Goal: Information Seeking & Learning: Check status

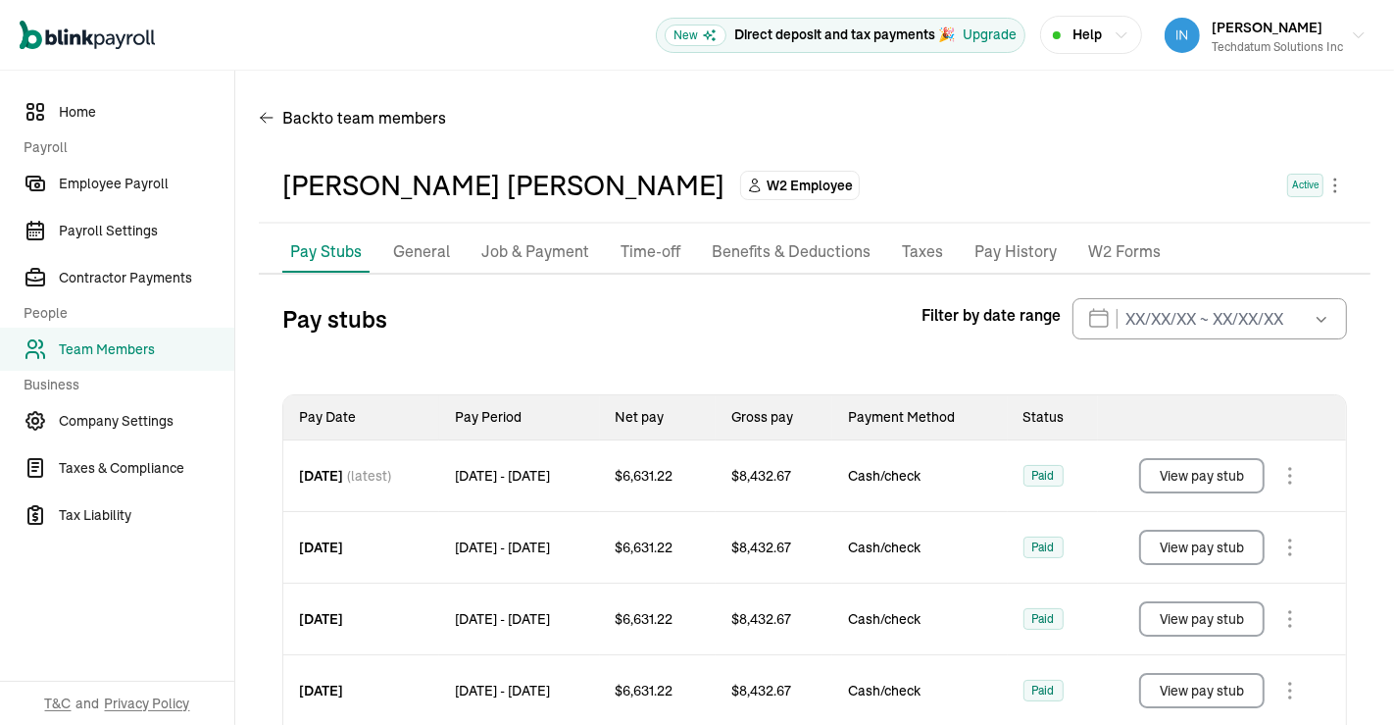
click at [734, 132] on div "Back to team members" at bounding box center [815, 121] width 1112 height 55
click at [1351, 31] on icon "button" at bounding box center [1359, 36] width 16 height 16
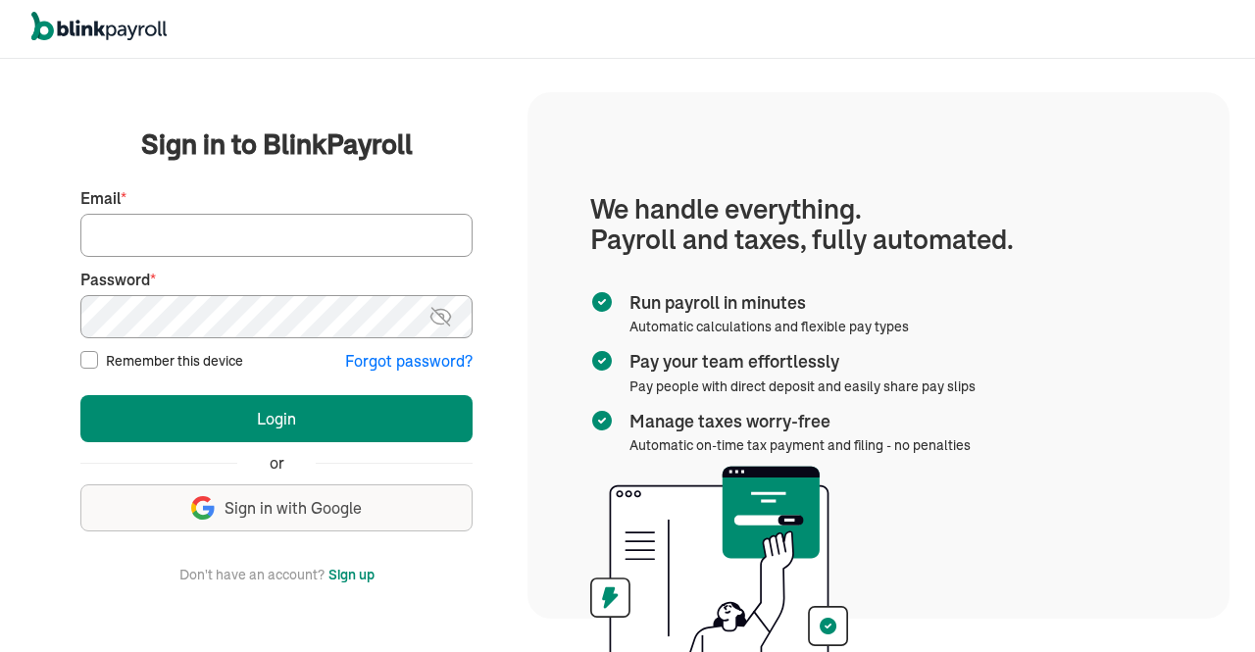
click at [158, 256] on input "Email *" at bounding box center [276, 235] width 392 height 43
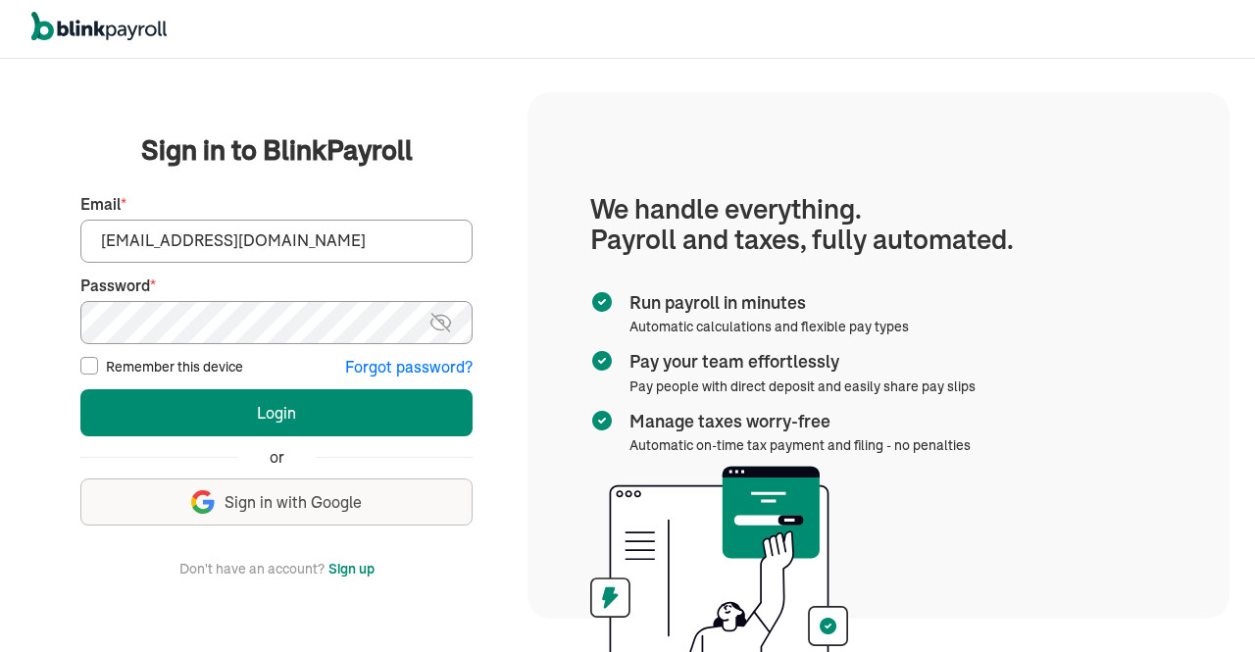
type input "info@techdatumsolutions.com"
click at [451, 324] on img at bounding box center [440, 323] width 25 height 24
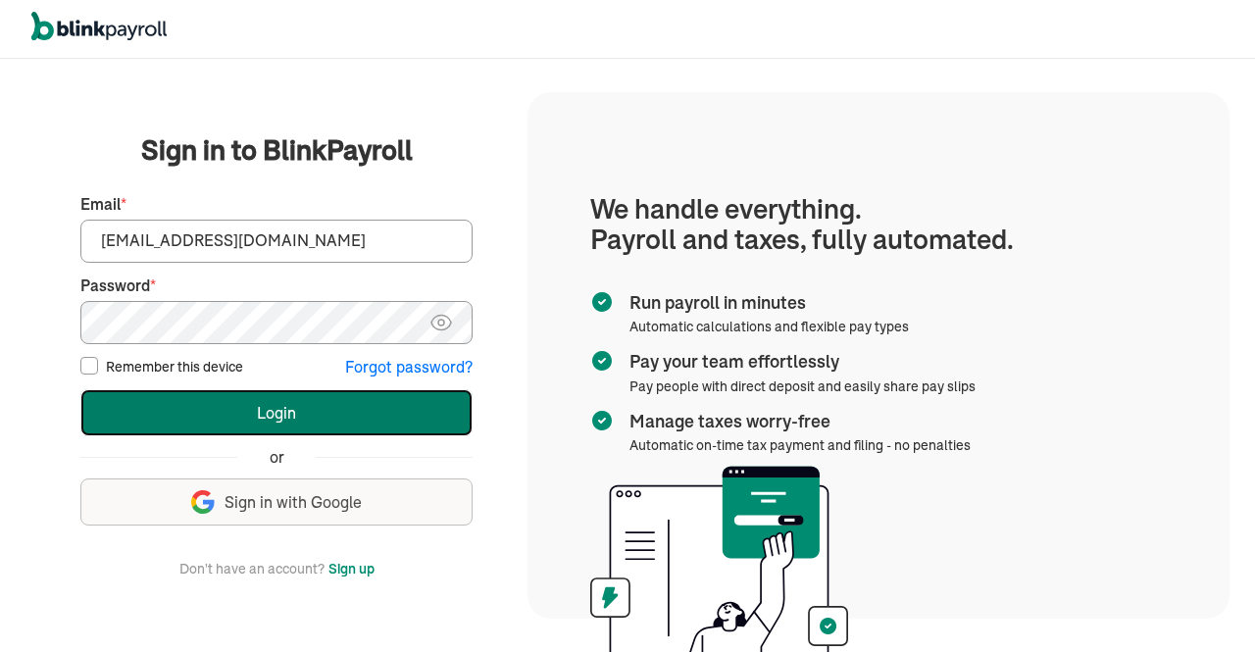
click at [275, 411] on button "Login" at bounding box center [276, 412] width 392 height 47
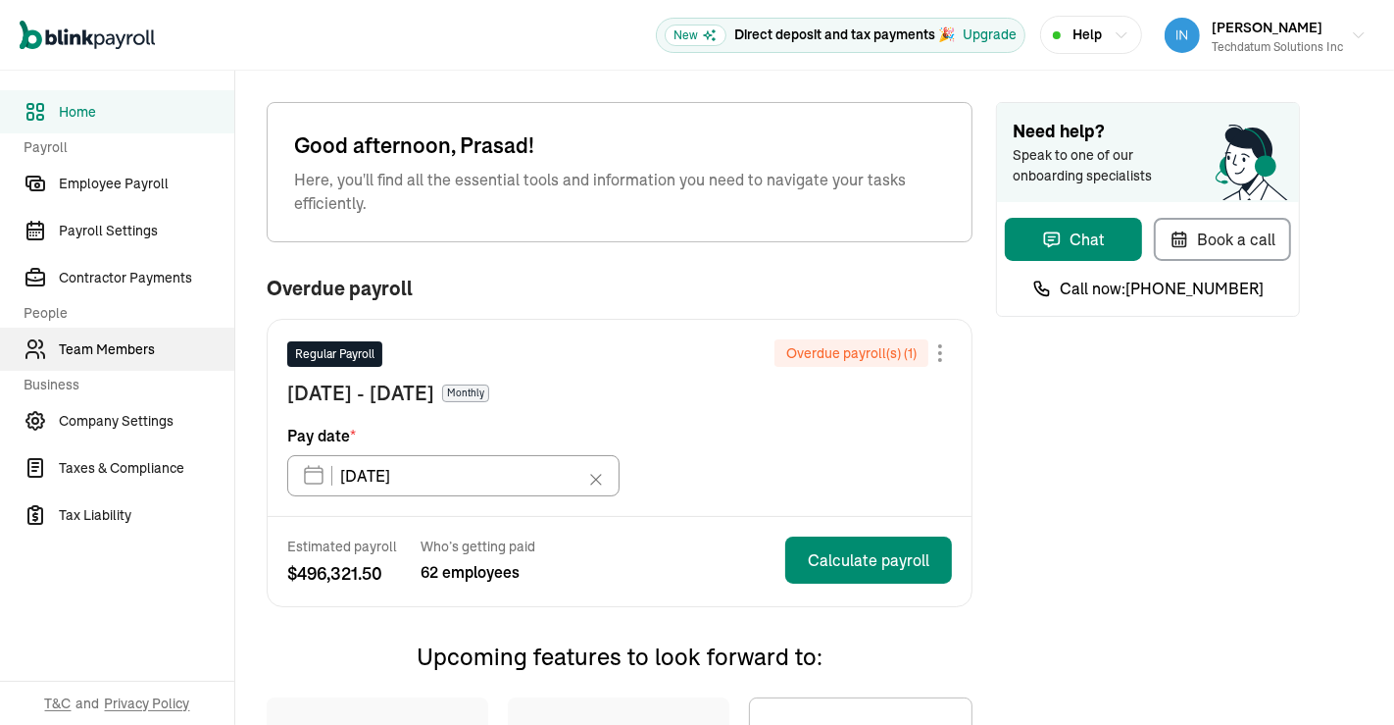
click at [123, 358] on span "Team Members" at bounding box center [147, 349] width 176 height 21
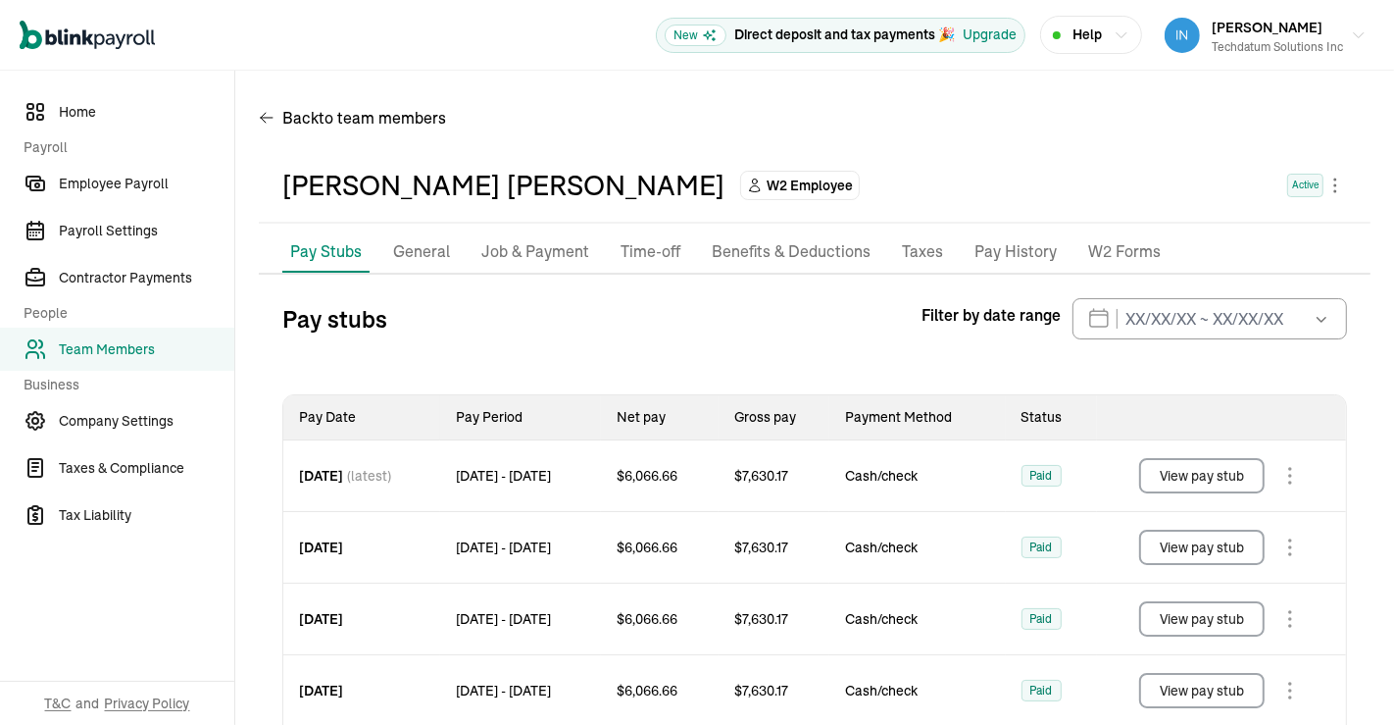
scroll to position [469, 0]
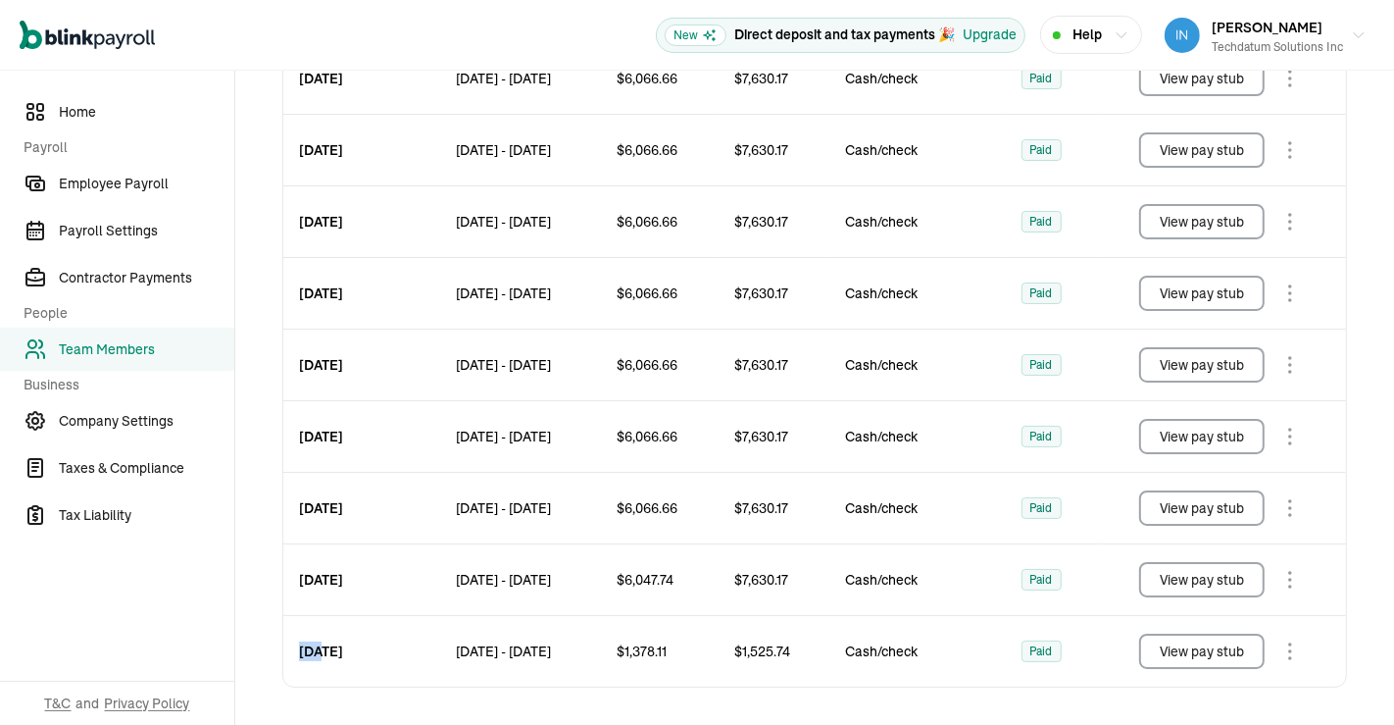
drag, startPoint x: 297, startPoint y: 648, endPoint x: 325, endPoint y: 648, distance: 27.5
click at [325, 648] on div "Nov 29,2024" at bounding box center [361, 651] width 157 height 71
click at [1201, 656] on button "View pay stub" at bounding box center [1202, 650] width 126 height 35
click at [1181, 577] on button "View pay stub" at bounding box center [1202, 579] width 126 height 35
click at [1177, 511] on button "View pay stub" at bounding box center [1202, 507] width 126 height 35
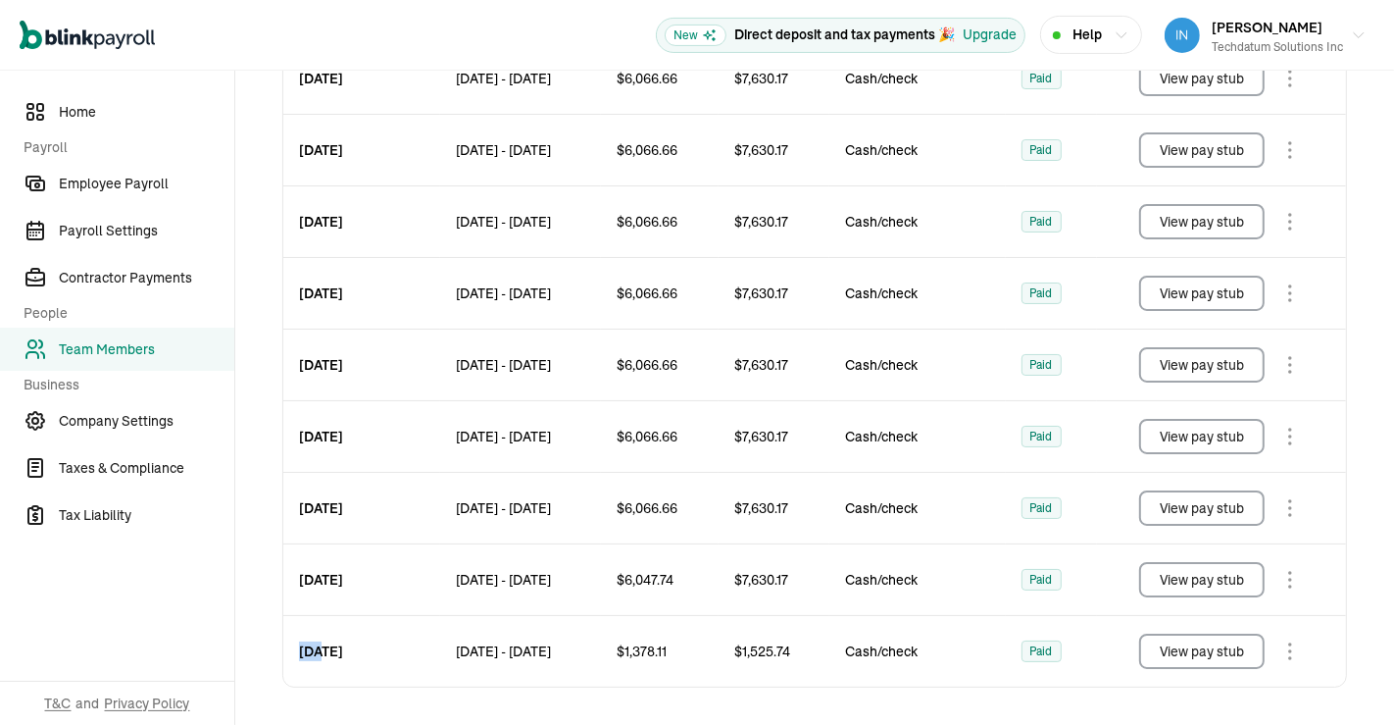
click at [1183, 432] on button "View pay stub" at bounding box center [1202, 436] width 126 height 35
click at [1205, 361] on button "View pay stub" at bounding box center [1202, 364] width 126 height 35
click at [1202, 295] on button "View pay stub" at bounding box center [1202, 293] width 126 height 35
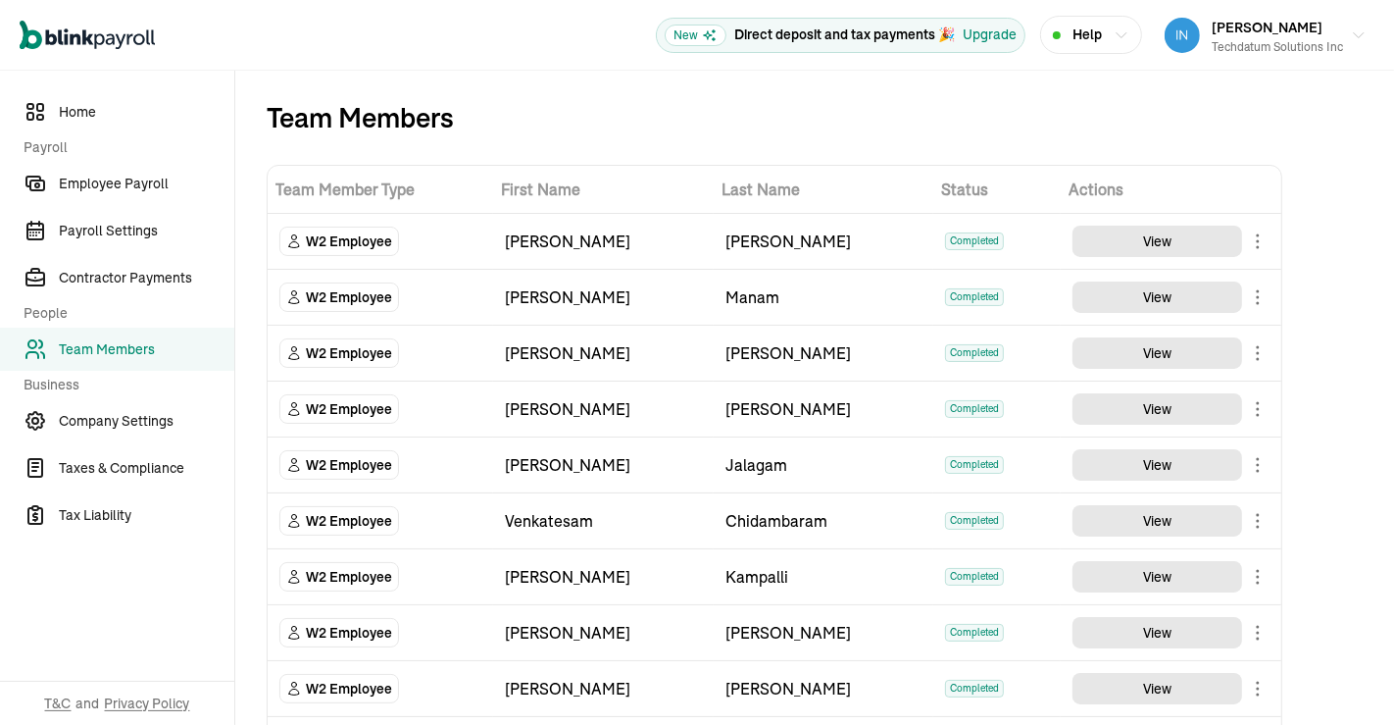
scroll to position [1713, 0]
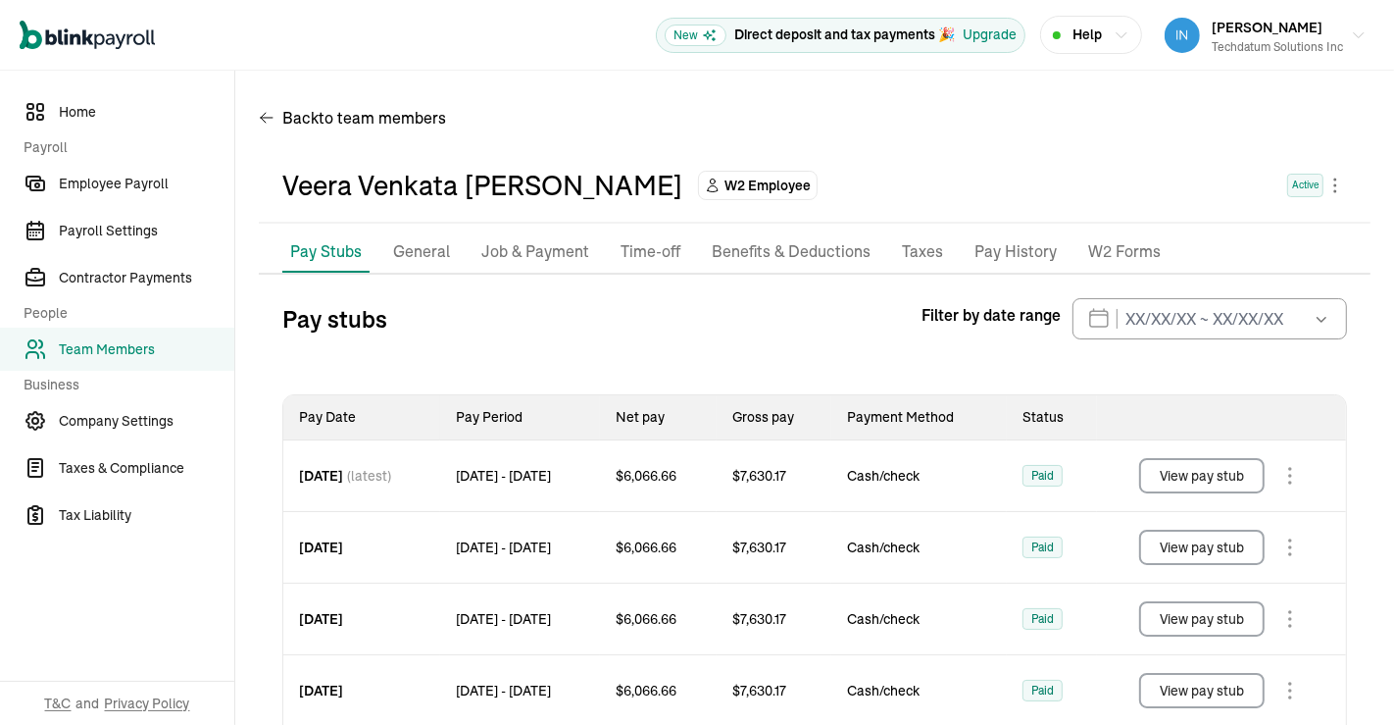
scroll to position [183, 0]
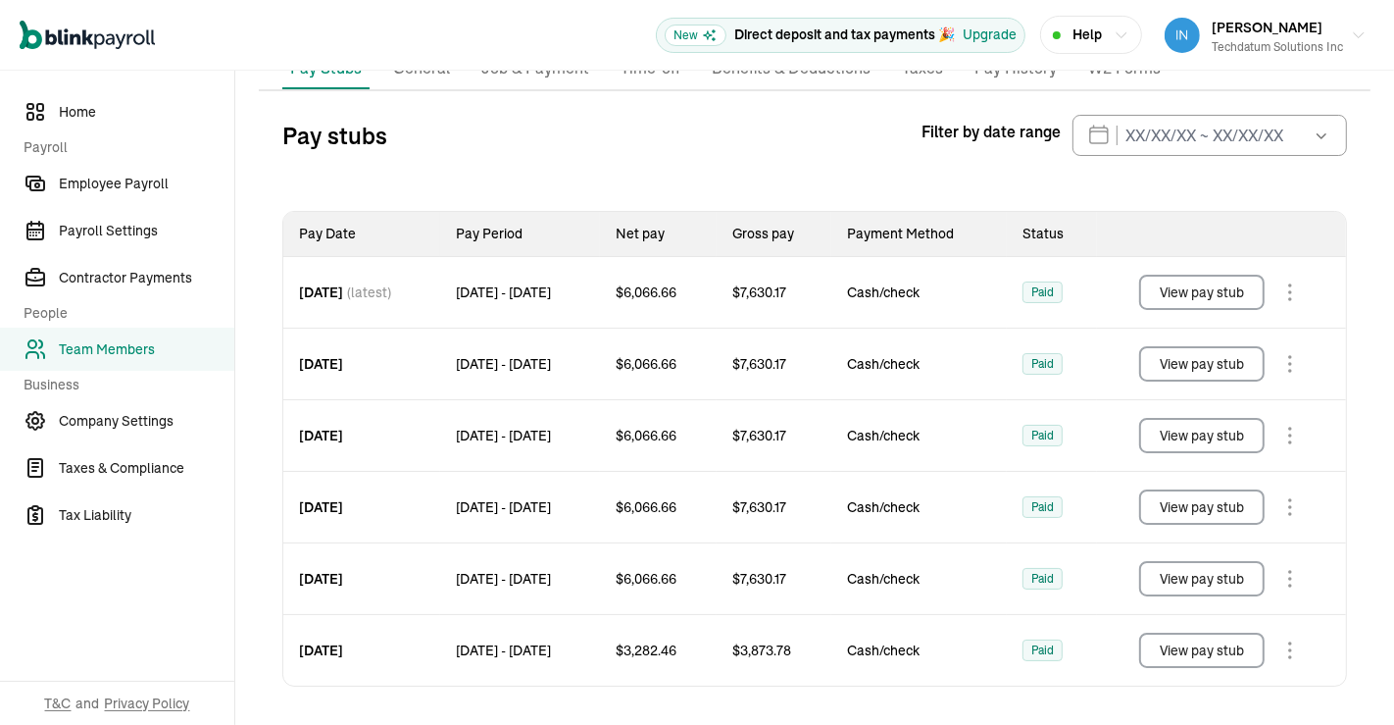
click at [1234, 645] on button "View pay stub" at bounding box center [1202, 649] width 126 height 35
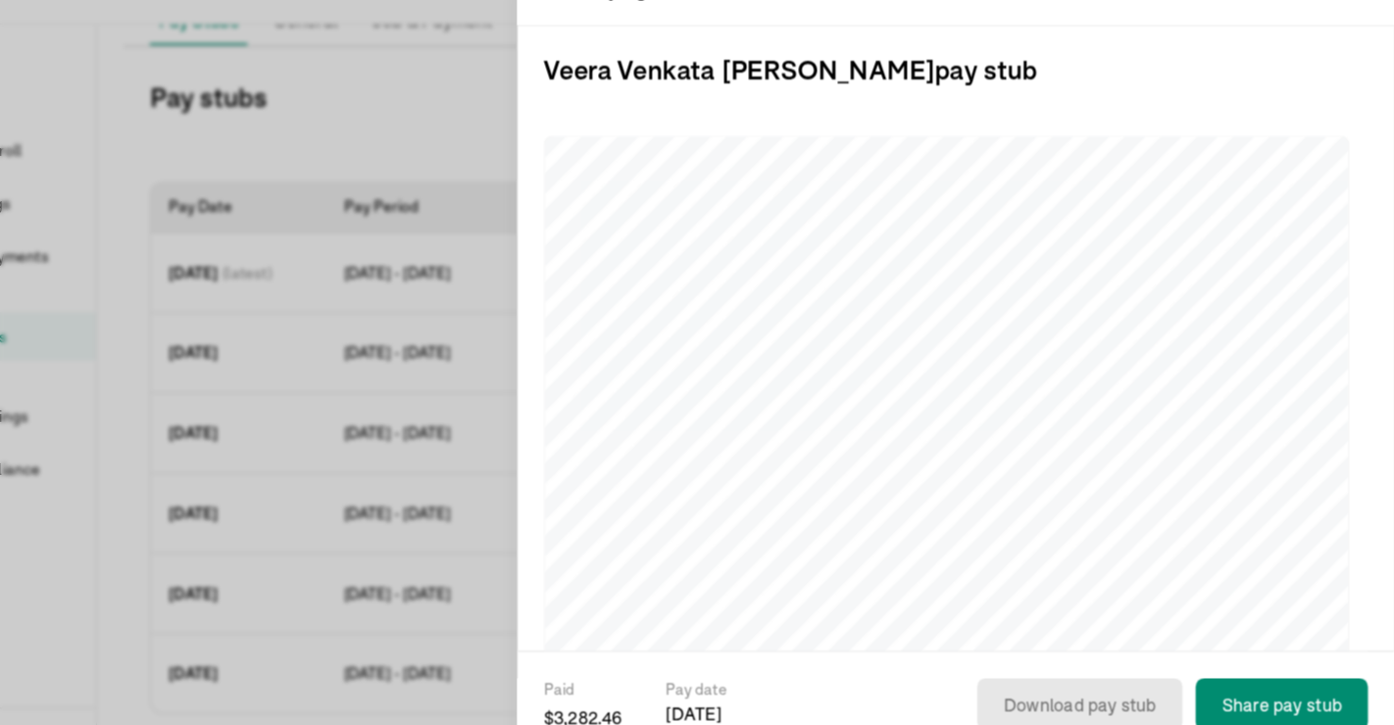
scroll to position [0, 0]
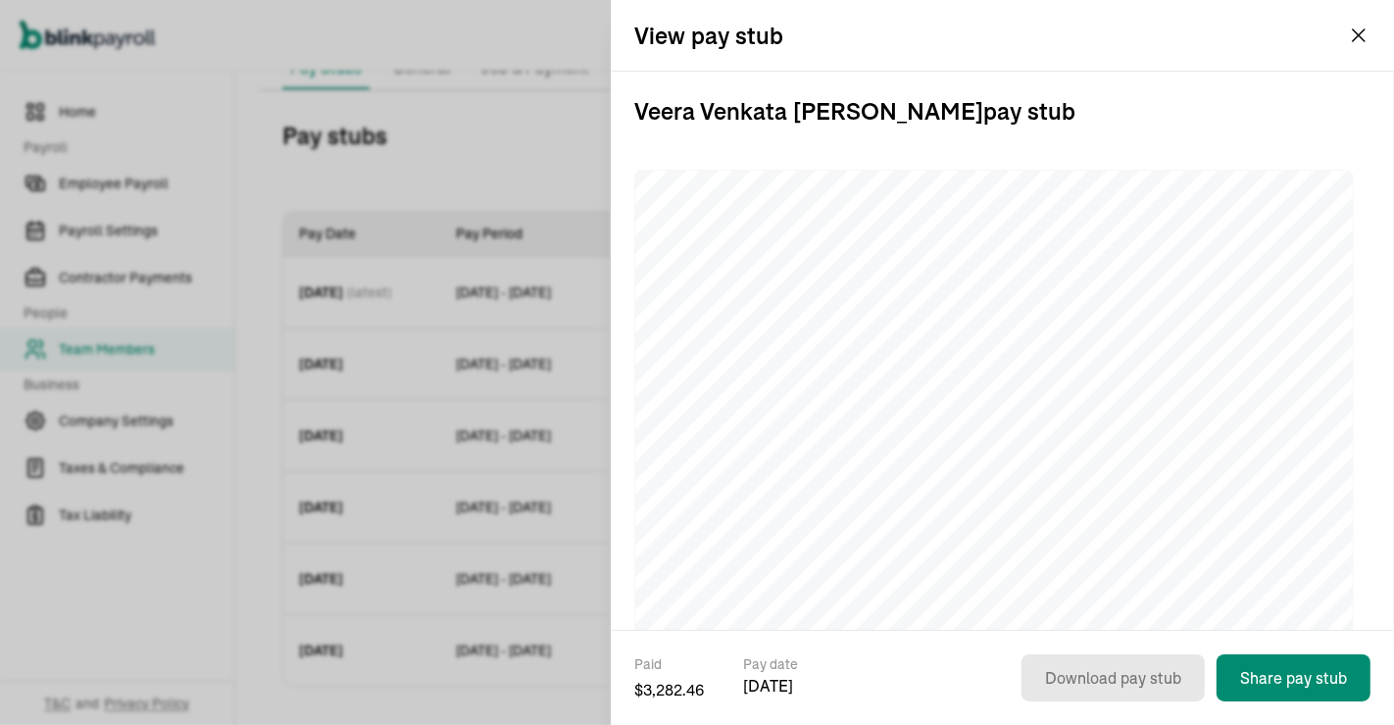
click at [949, 155] on div "Veera Venkata Mounica Akey pay stub" at bounding box center [1002, 571] width 736 height 998
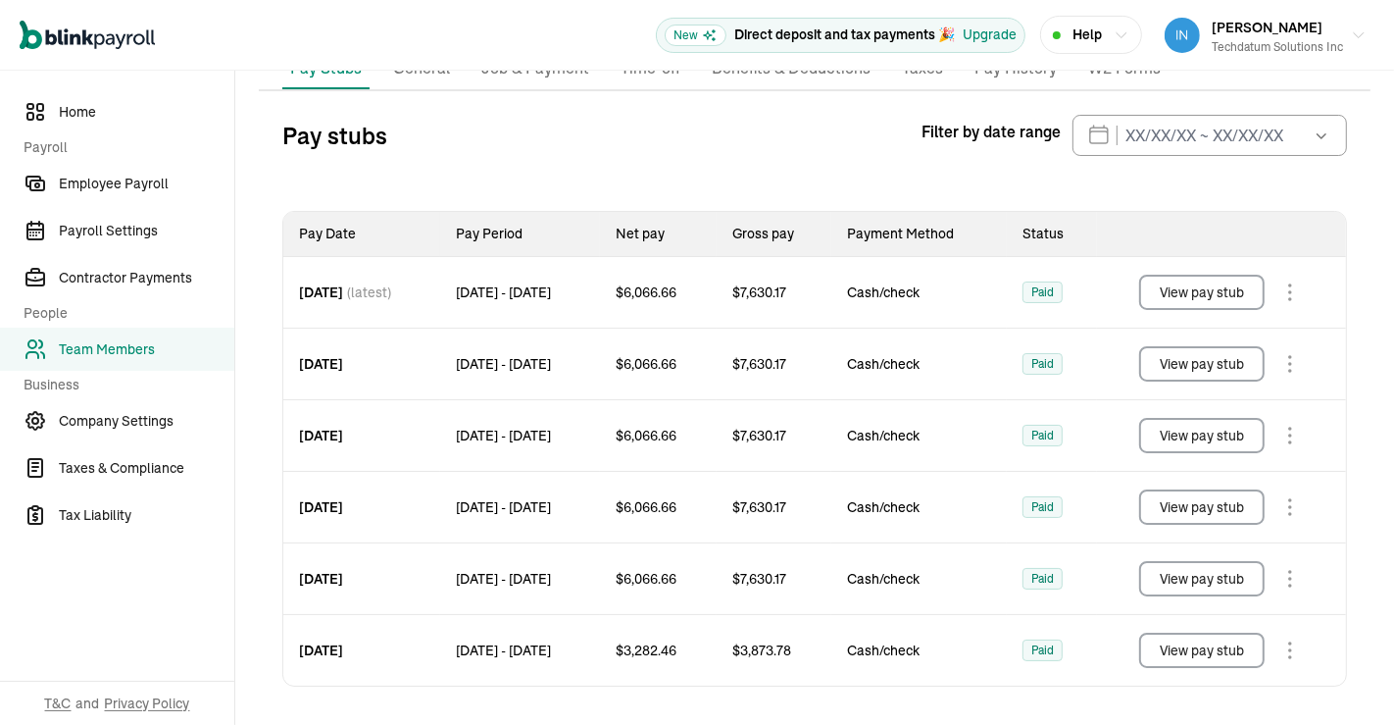
scroll to position [168, 0]
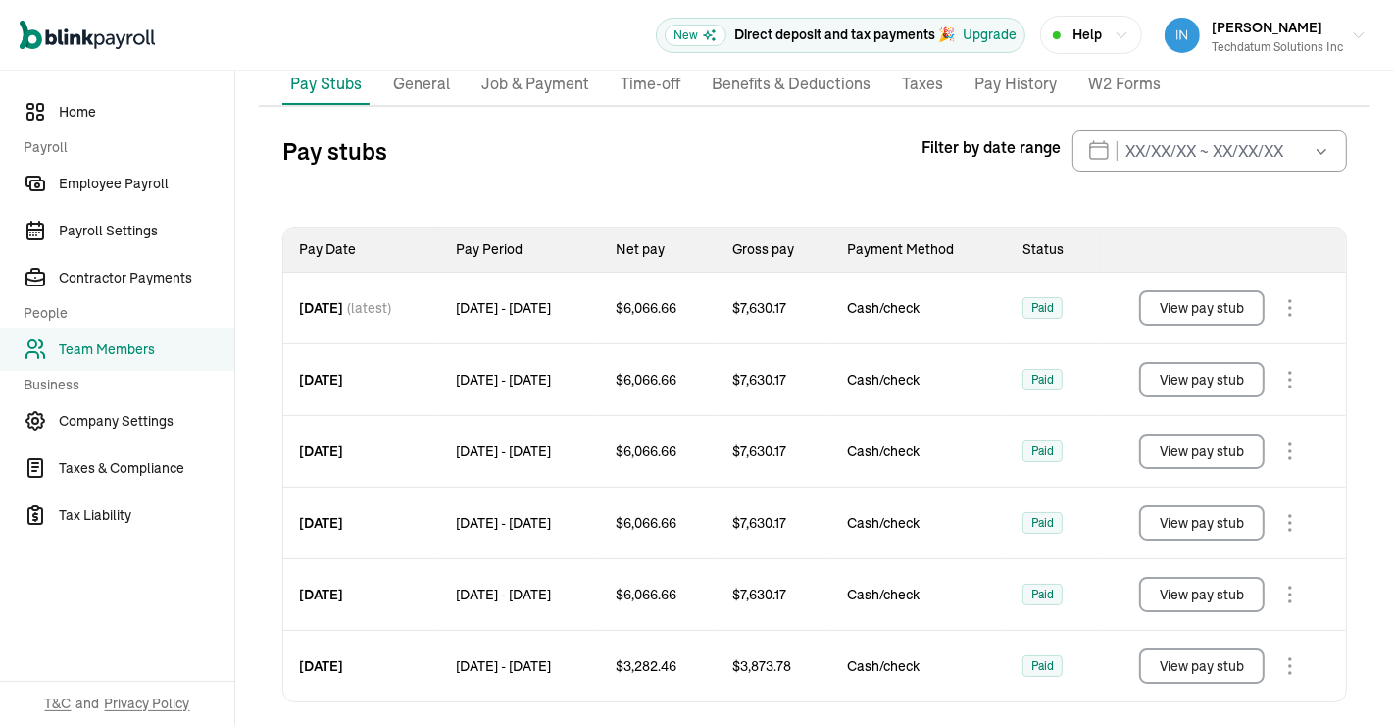
click at [1196, 587] on button "View pay stub" at bounding box center [1202, 594] width 126 height 35
click at [1201, 290] on button "View pay stub" at bounding box center [1202, 307] width 126 height 35
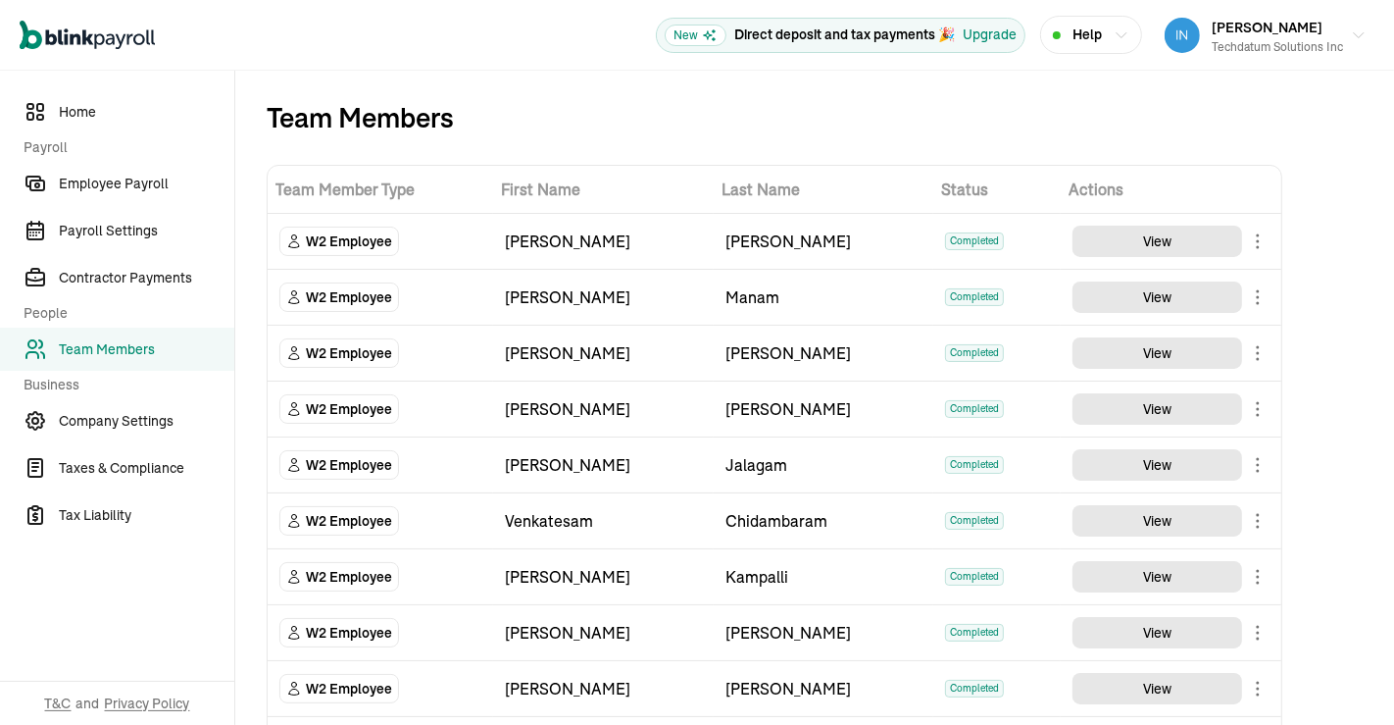
scroll to position [433, 0]
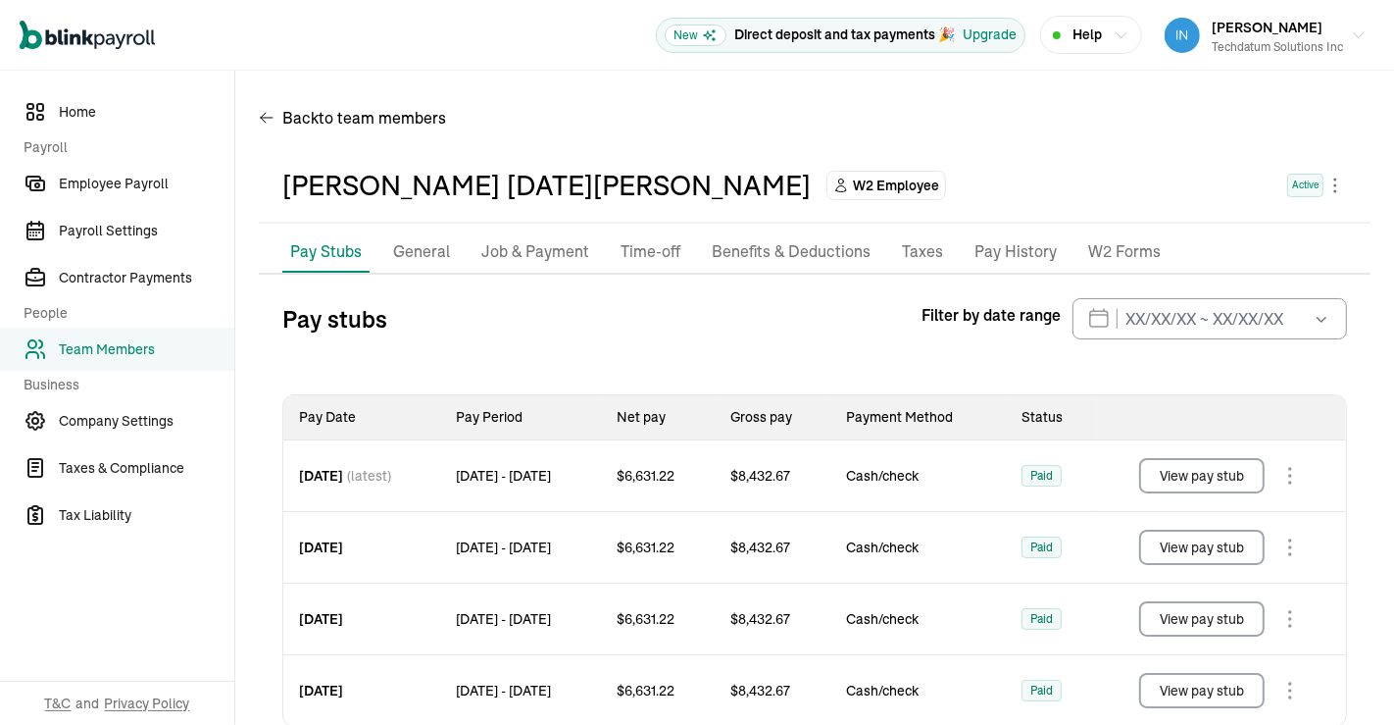
scroll to position [41, 0]
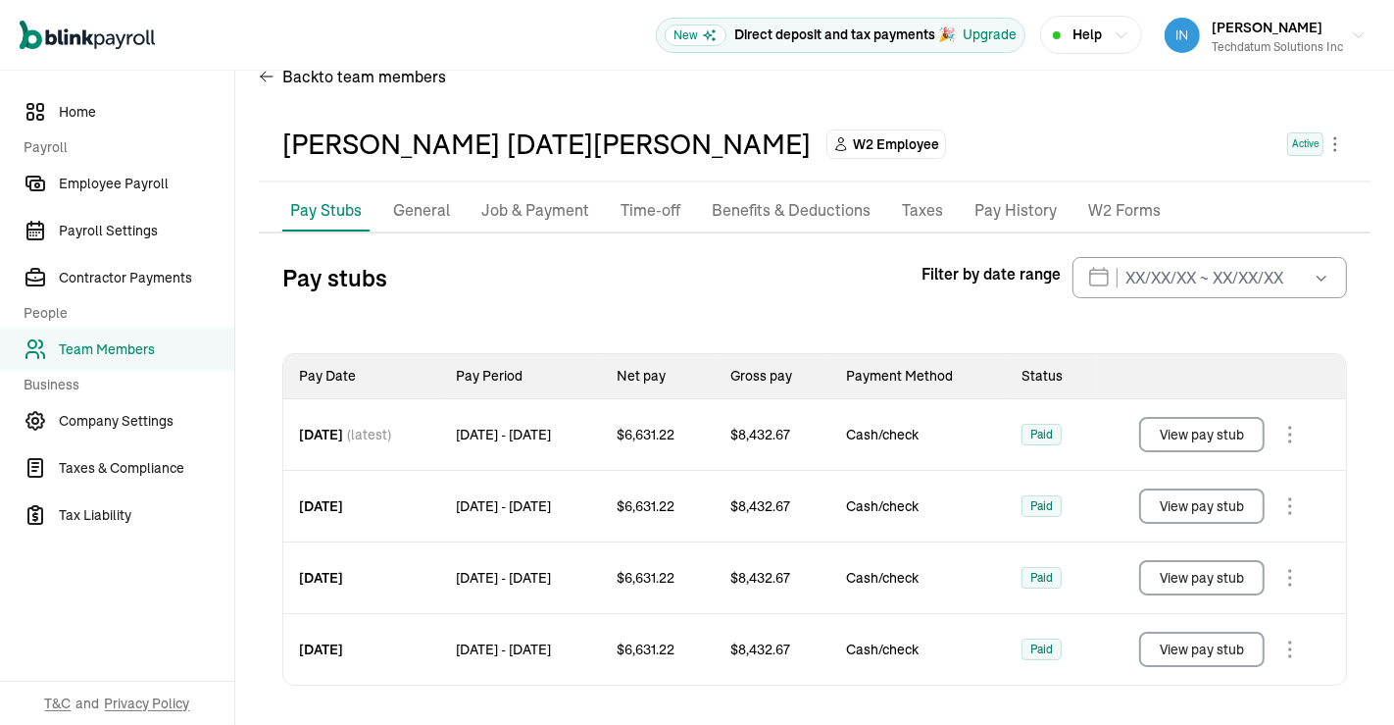
click at [1220, 651] on button "View pay stub" at bounding box center [1202, 648] width 126 height 35
click at [1221, 427] on button "View pay stub" at bounding box center [1202, 434] width 126 height 35
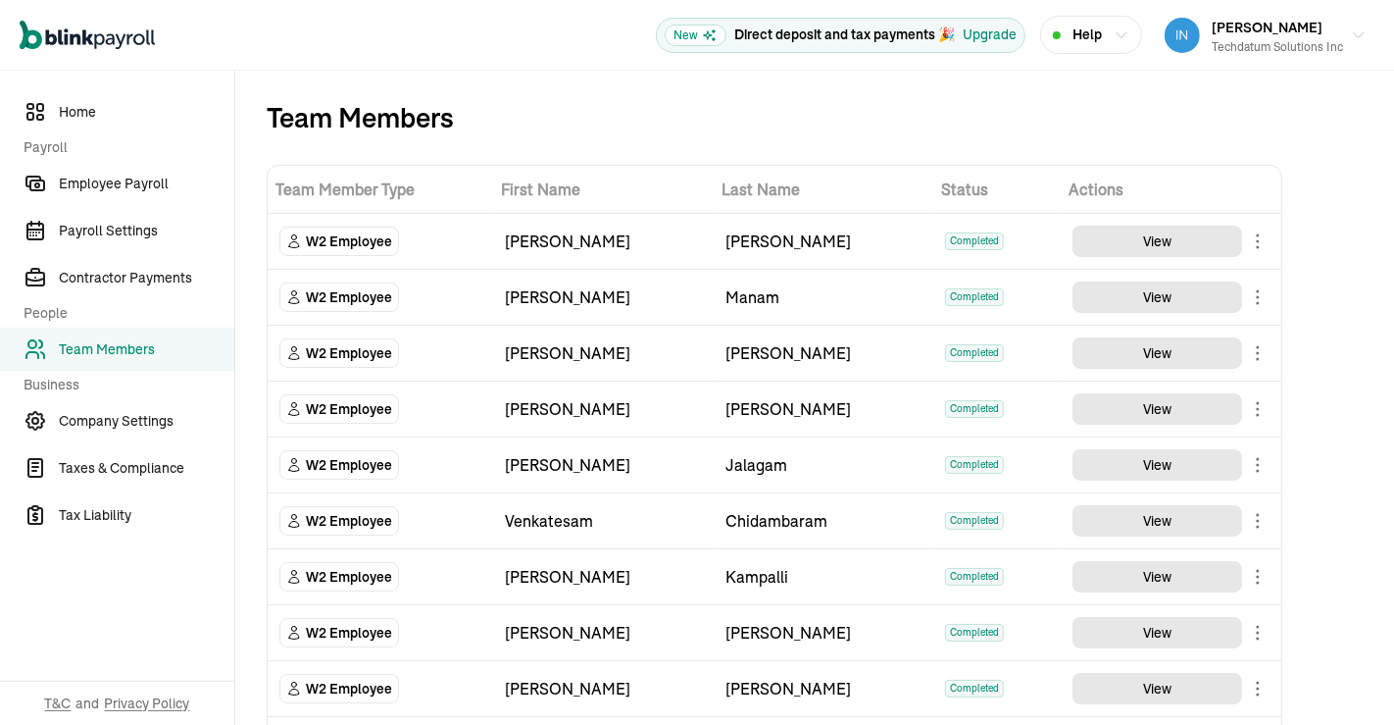
scroll to position [2381, 0]
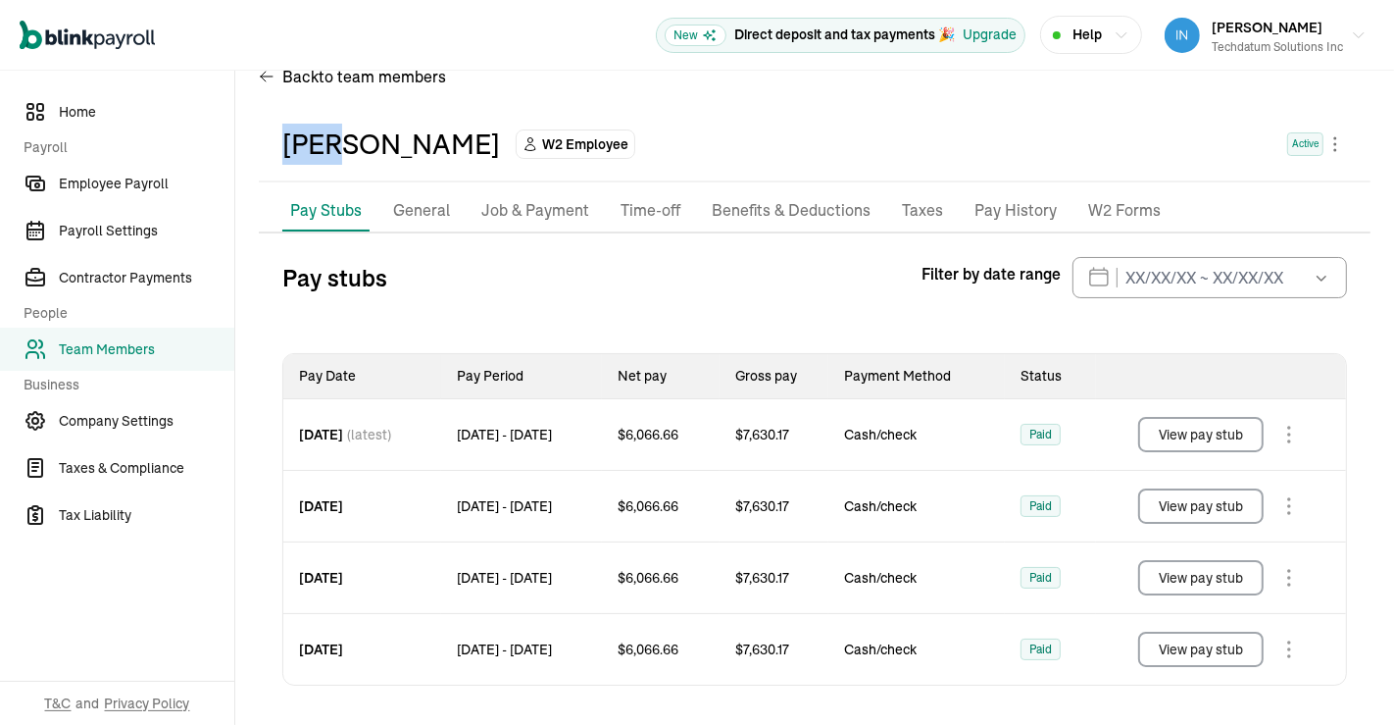
scroll to position [35, 0]
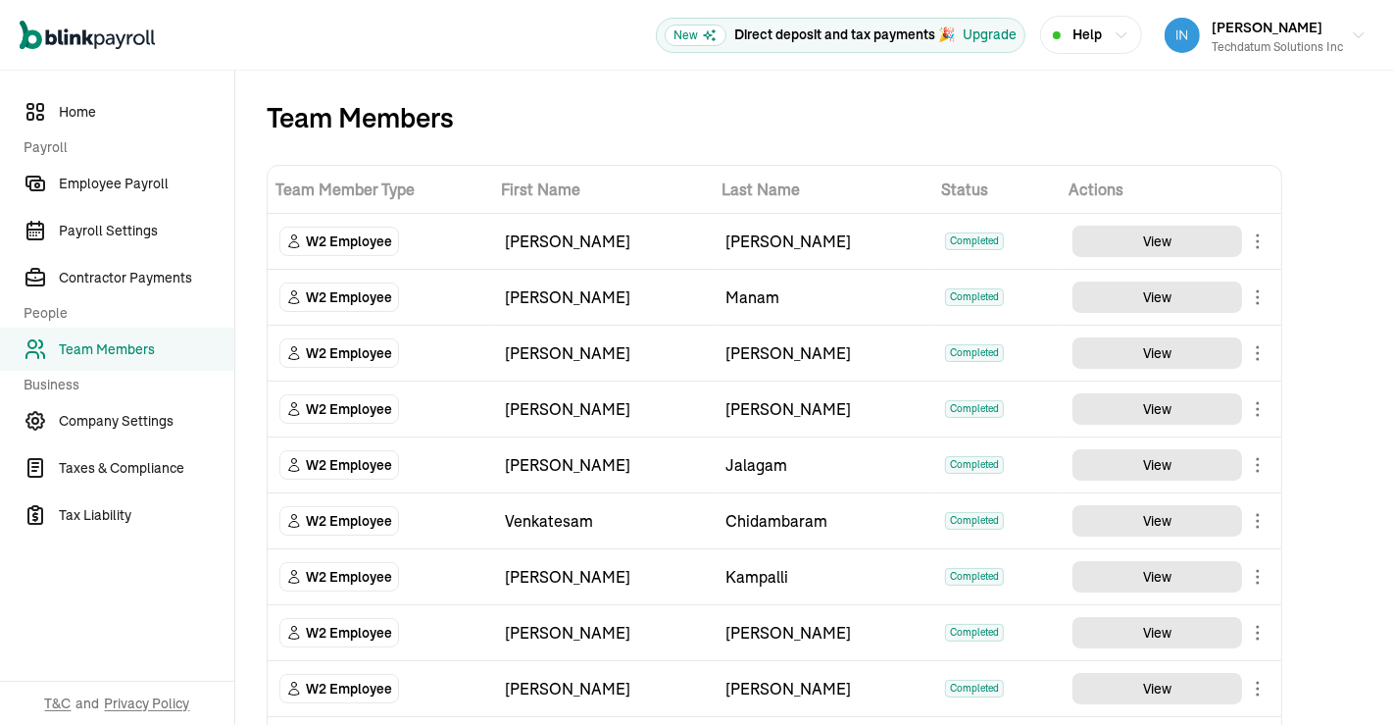
scroll to position [712, 0]
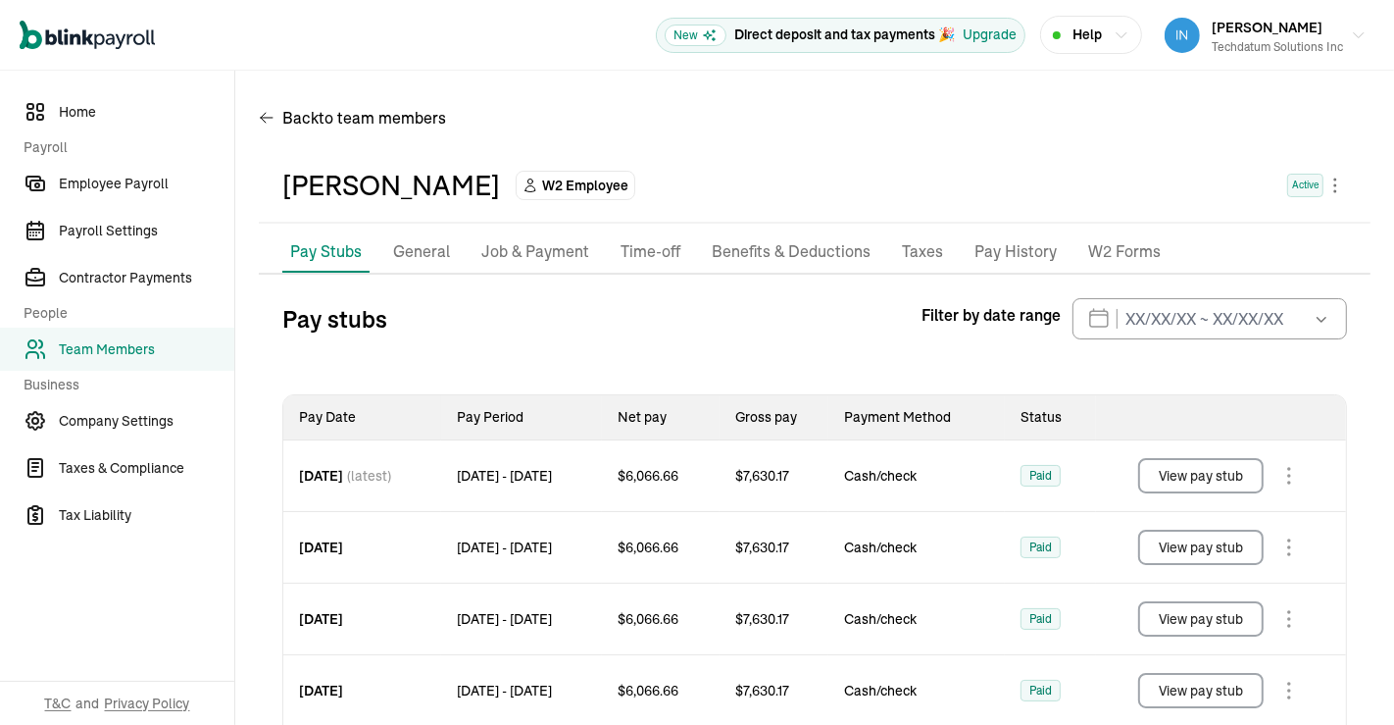
click at [951, 192] on div "Narasimha Rao Seeda W2 Employee Active" at bounding box center [814, 185] width 1065 height 41
click at [687, 124] on div "Back to team members" at bounding box center [815, 121] width 1112 height 55
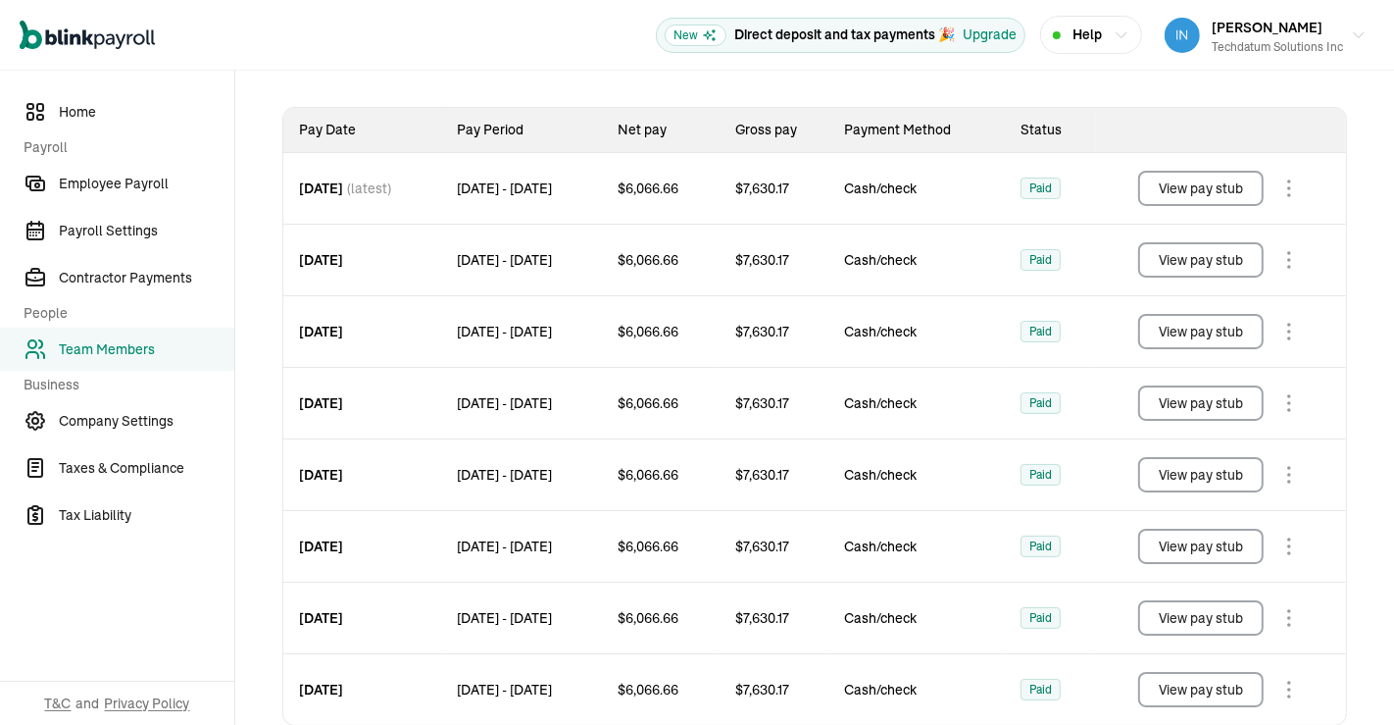
scroll to position [326, 0]
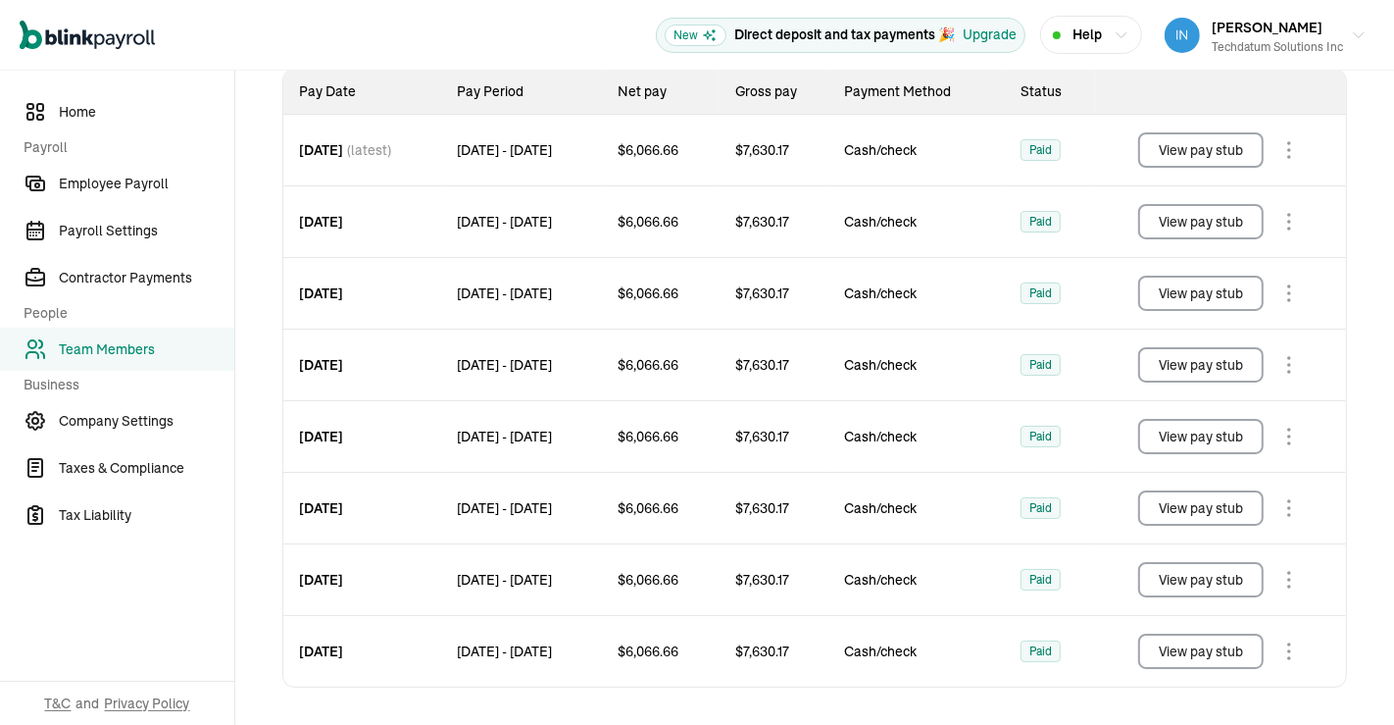
click at [1178, 644] on button "View pay stub" at bounding box center [1201, 650] width 126 height 35
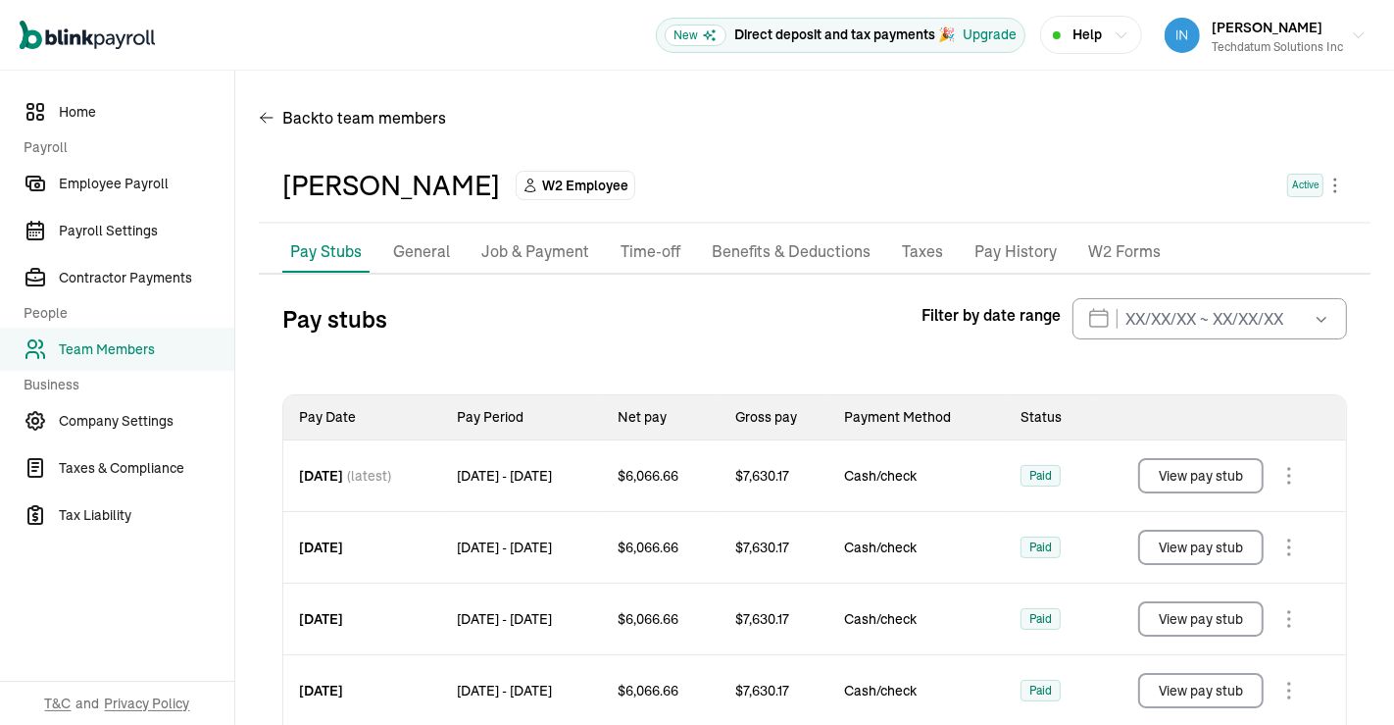
click at [96, 347] on span "Team Members" at bounding box center [147, 349] width 176 height 21
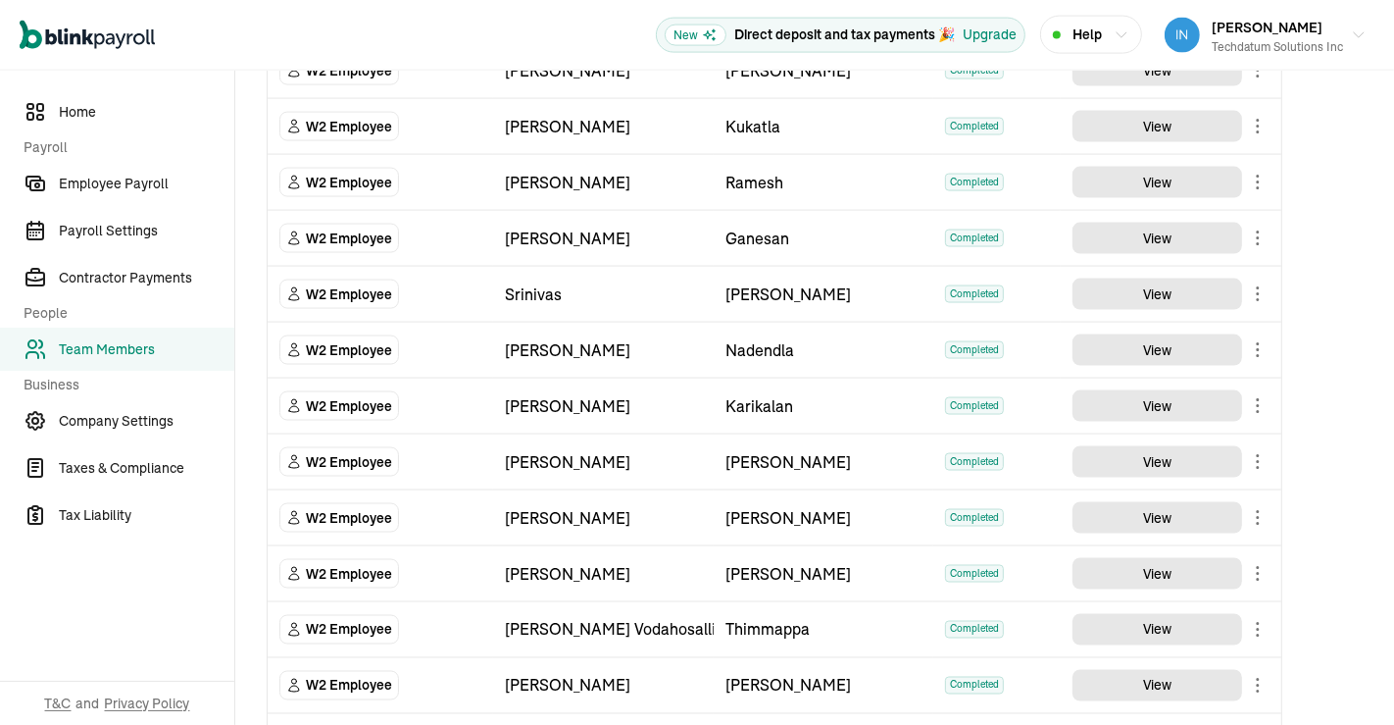
scroll to position [2530, 0]
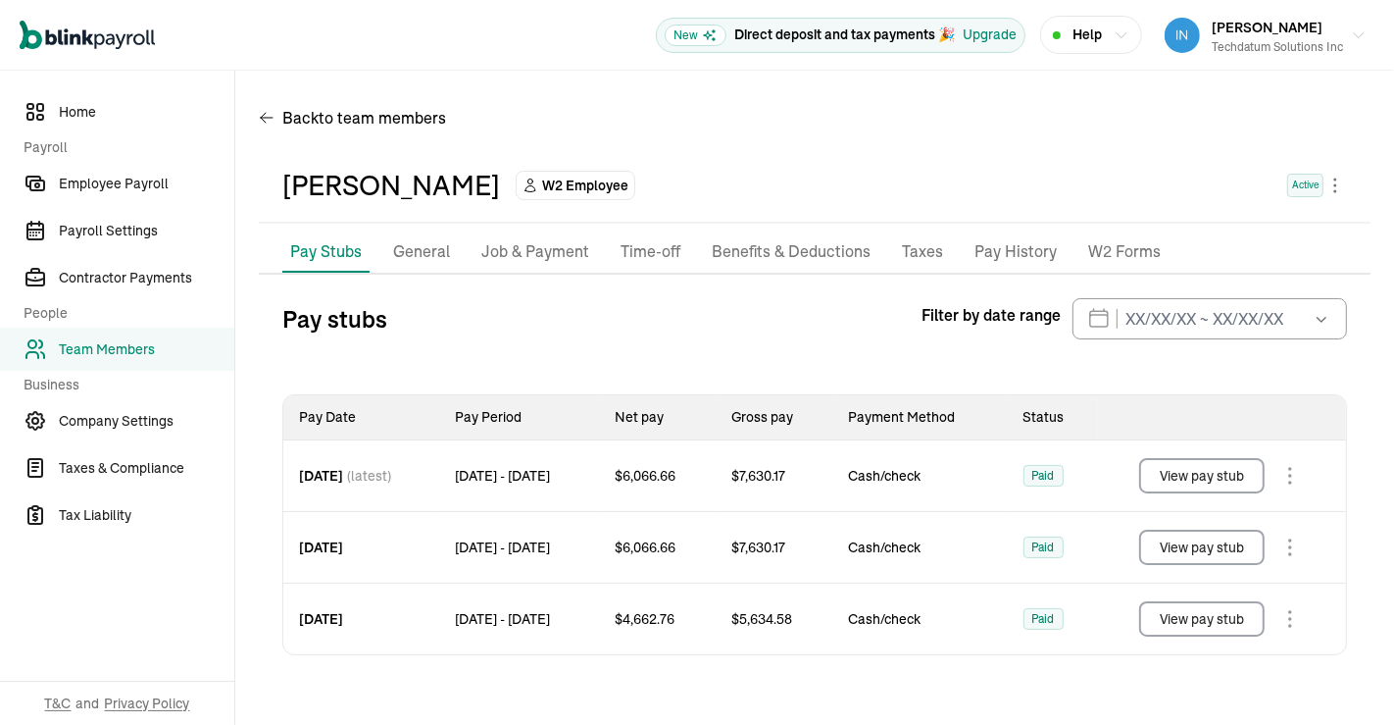
click at [1225, 613] on button "View pay stub" at bounding box center [1202, 618] width 126 height 35
click at [1199, 540] on button "View pay stub" at bounding box center [1202, 546] width 126 height 35
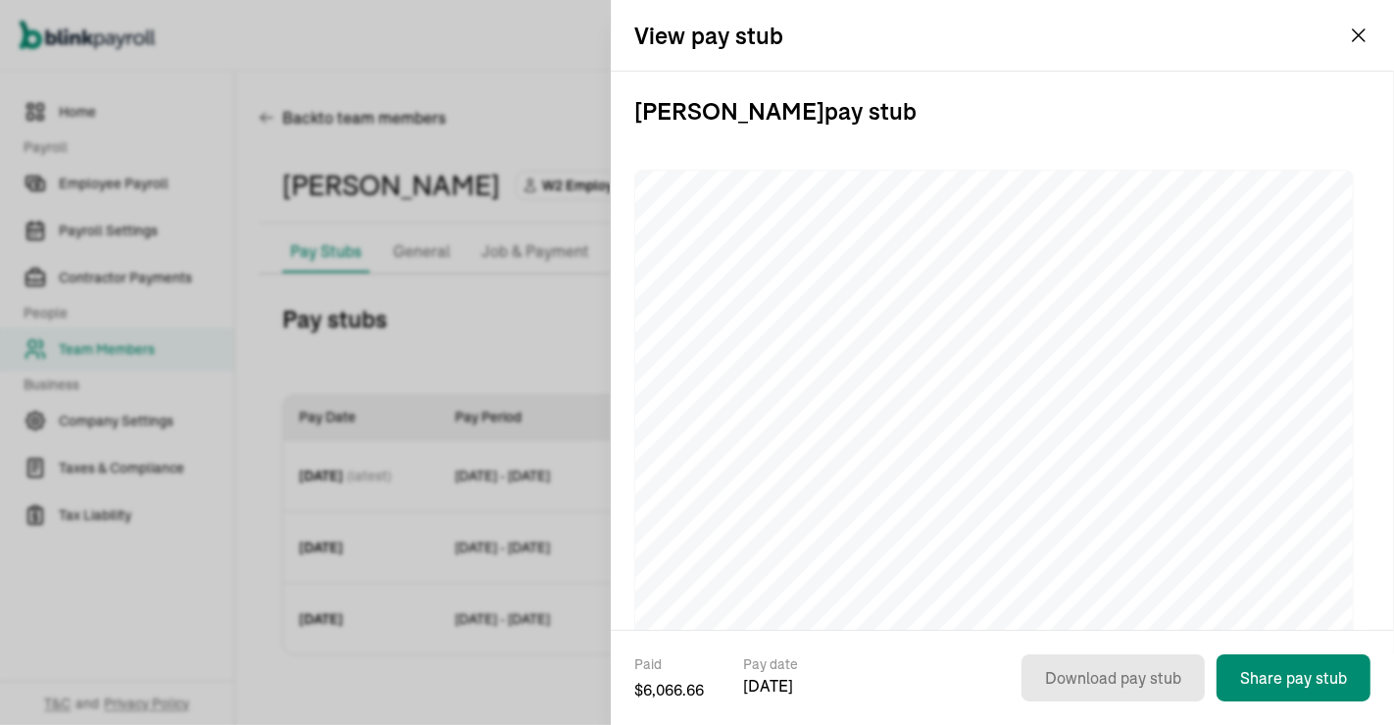
click at [1017, 60] on div "View pay stub" at bounding box center [1002, 35] width 783 height 71
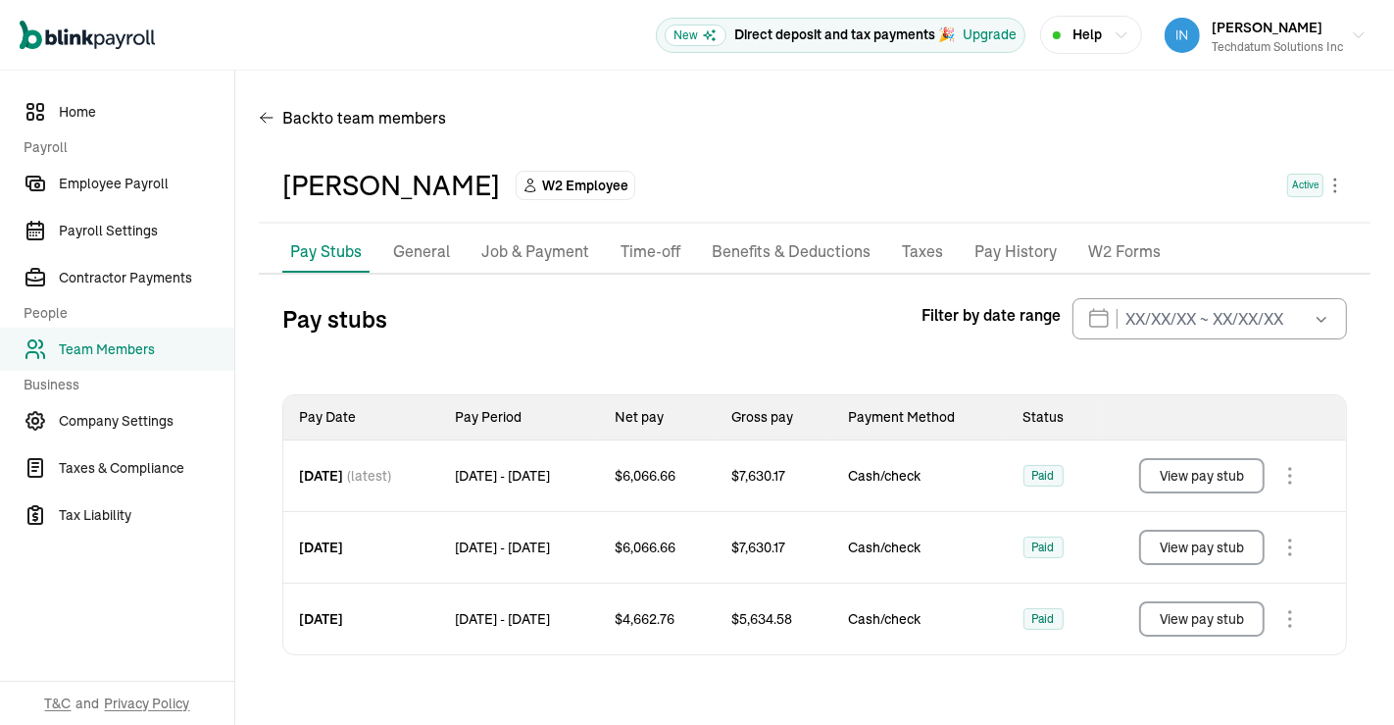
click at [118, 343] on span "Team Members" at bounding box center [147, 349] width 176 height 21
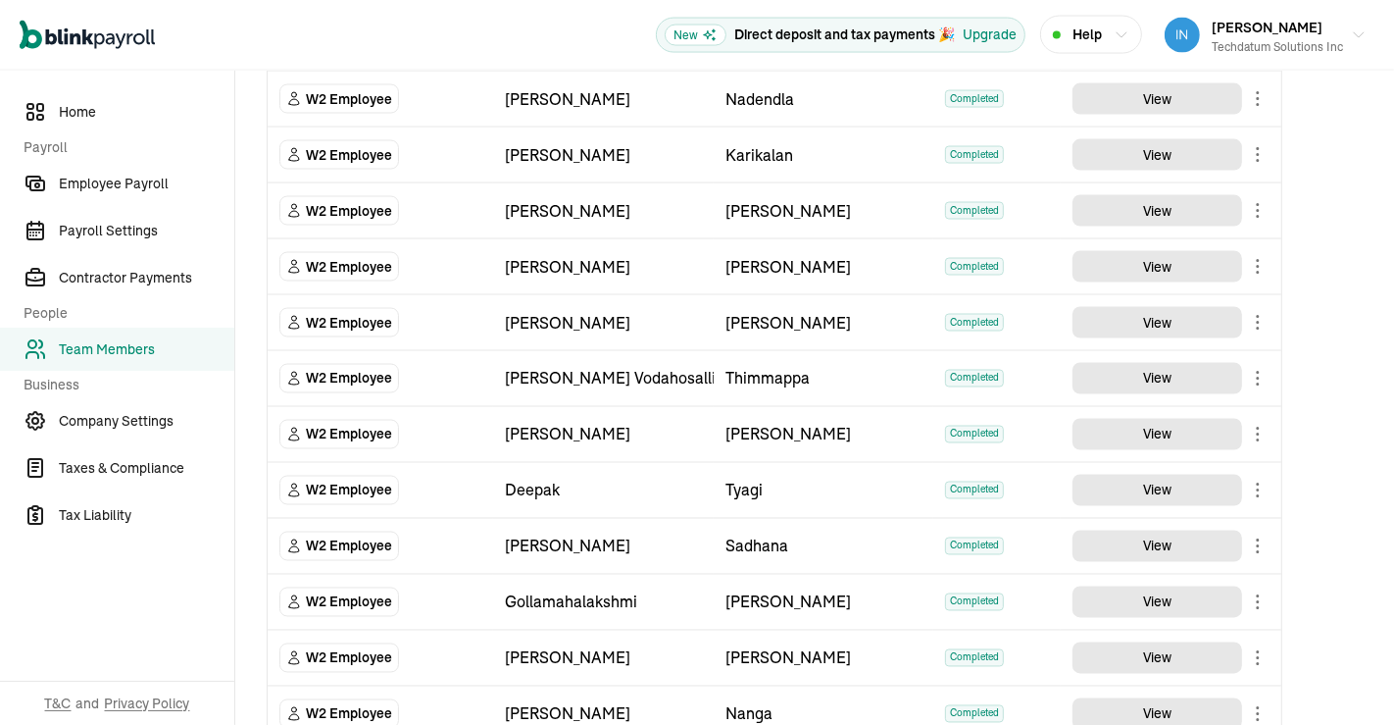
scroll to position [2770, 0]
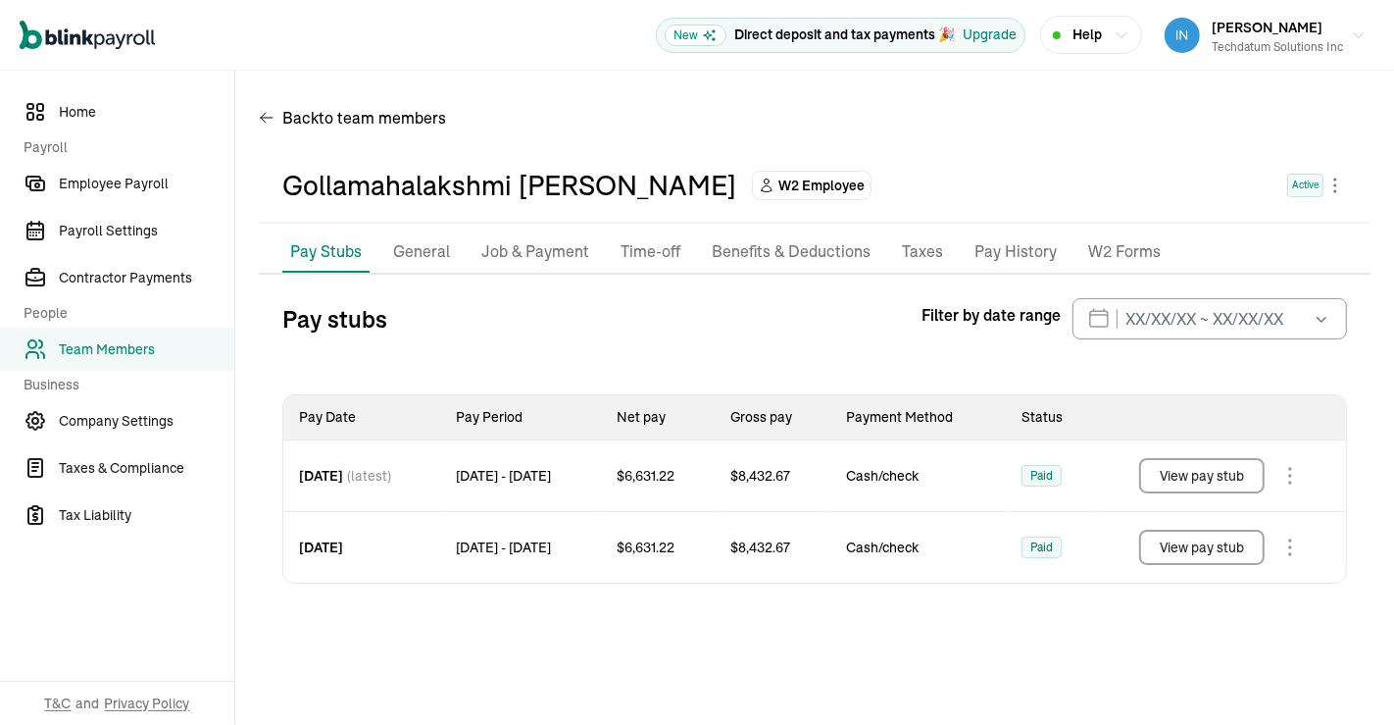
click at [1207, 541] on button "View pay stub" at bounding box center [1202, 546] width 126 height 35
click at [109, 345] on span "Team Members" at bounding box center [147, 349] width 176 height 21
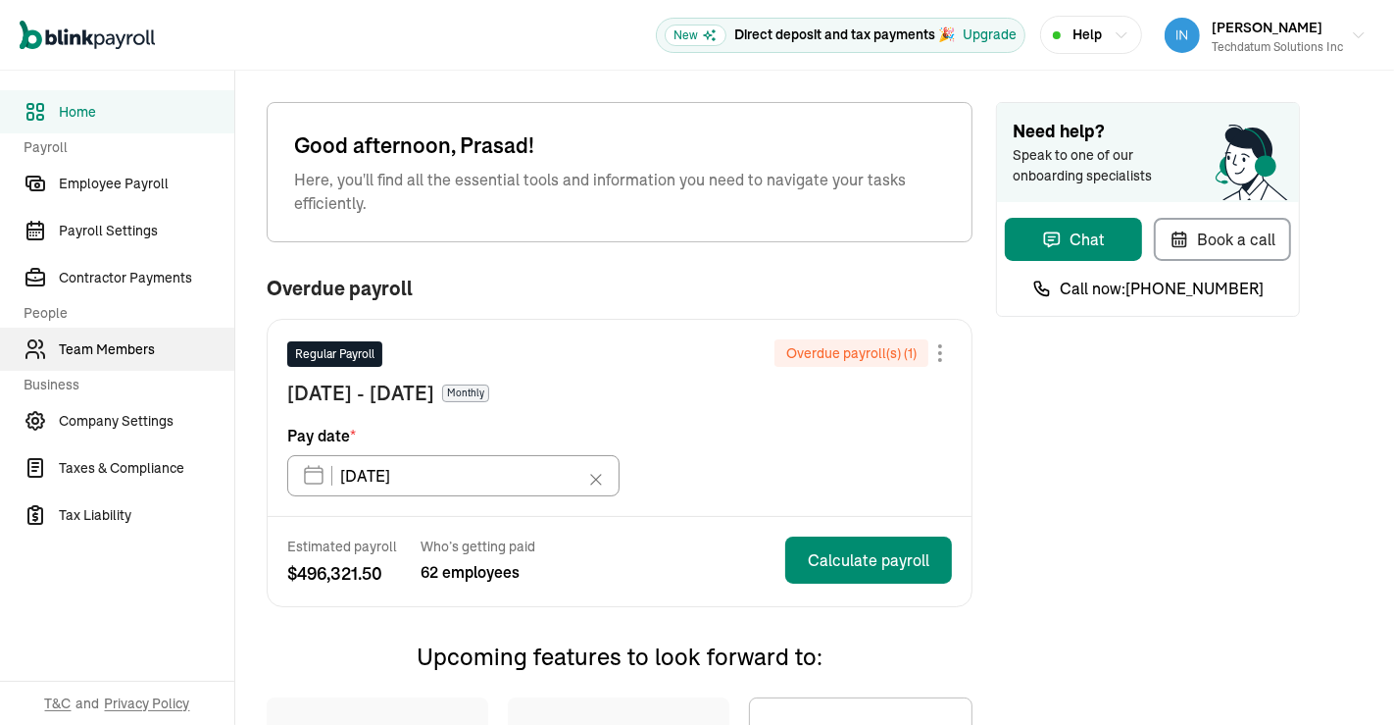
click at [123, 358] on span "Team Members" at bounding box center [147, 349] width 176 height 21
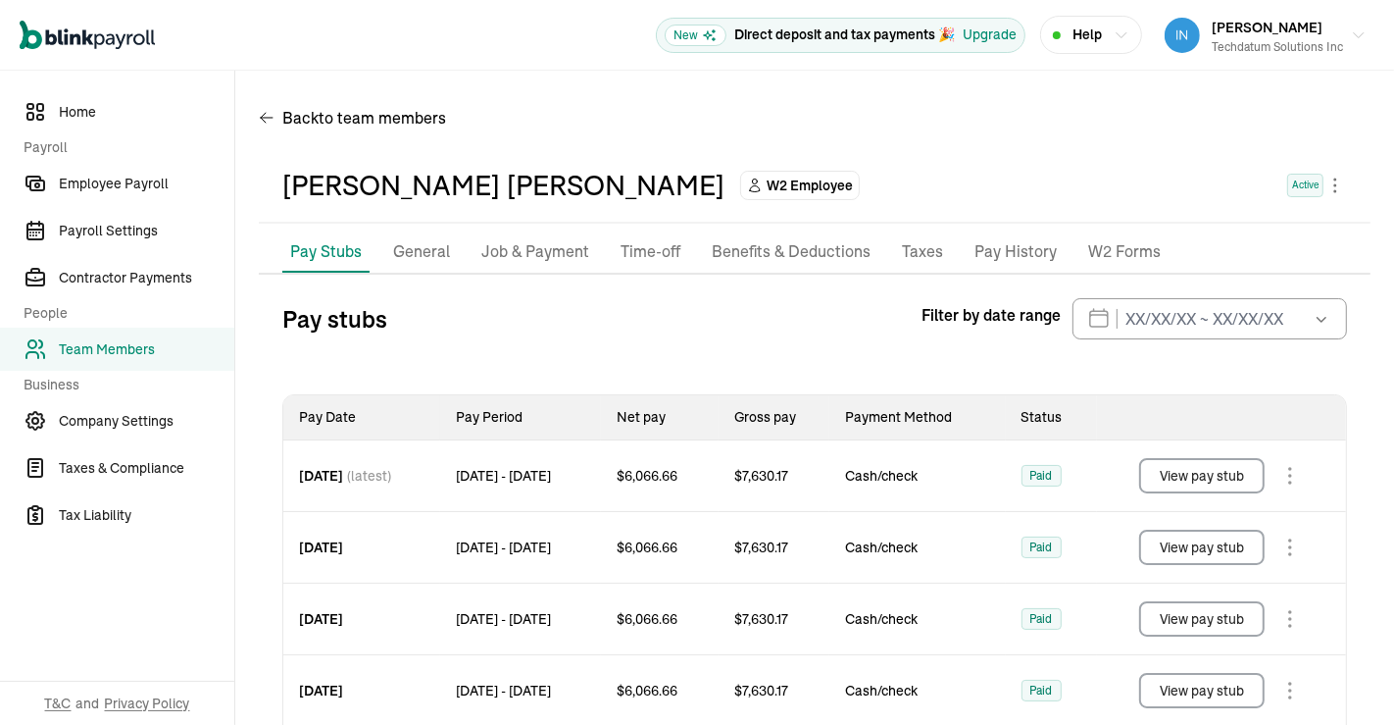
scroll to position [469, 0]
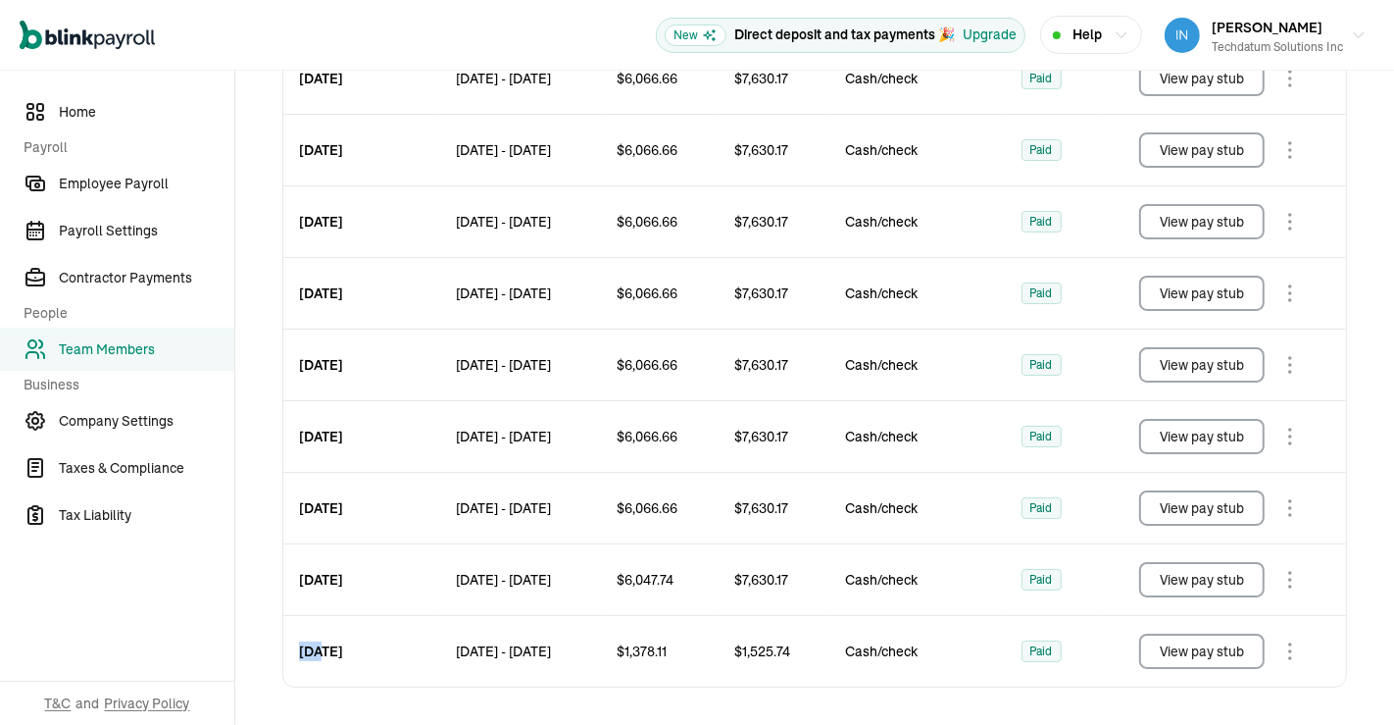
drag, startPoint x: 297, startPoint y: 648, endPoint x: 325, endPoint y: 648, distance: 27.5
click at [325, 648] on div "Nov 29,2024" at bounding box center [361, 651] width 157 height 71
click at [1201, 656] on button "View pay stub" at bounding box center [1202, 650] width 126 height 35
click at [1181, 577] on button "View pay stub" at bounding box center [1202, 579] width 126 height 35
click at [1177, 511] on button "View pay stub" at bounding box center [1202, 507] width 126 height 35
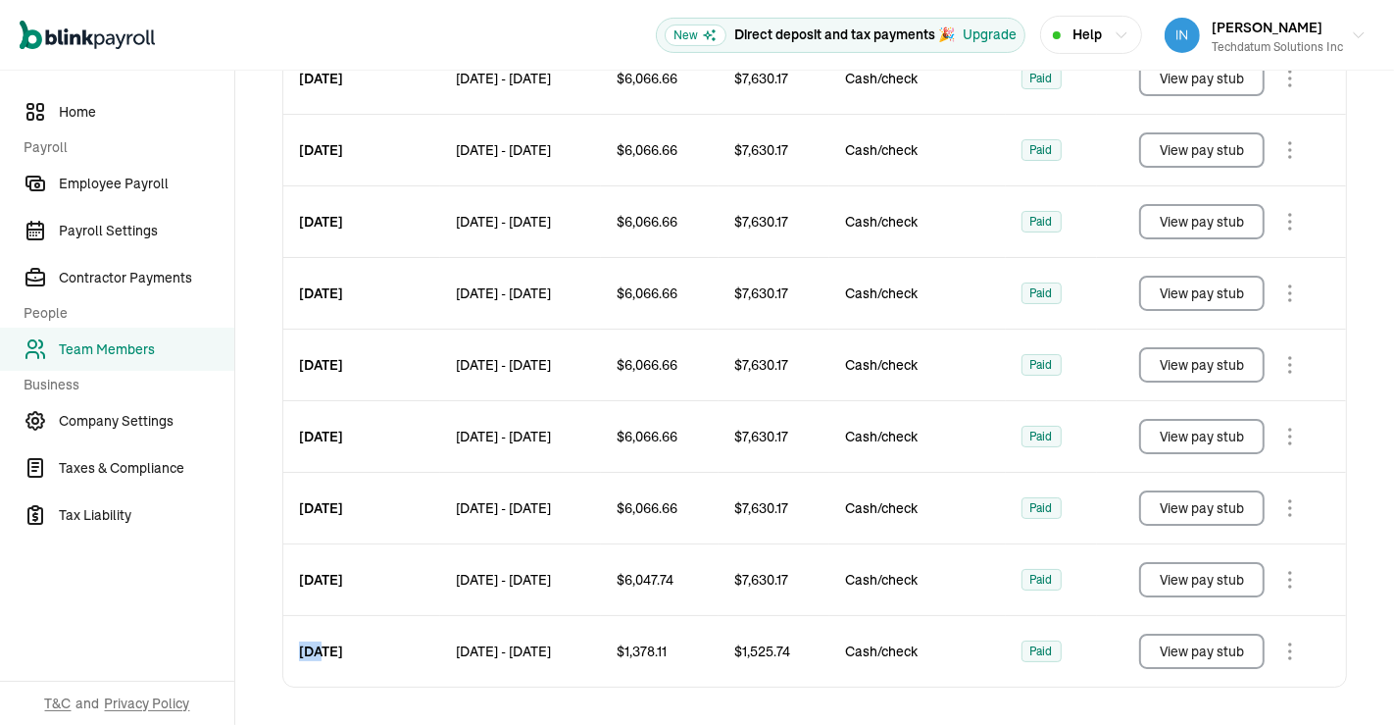
click at [1183, 432] on button "View pay stub" at bounding box center [1202, 436] width 126 height 35
click at [1205, 361] on button "View pay stub" at bounding box center [1202, 364] width 126 height 35
click at [1202, 295] on button "View pay stub" at bounding box center [1202, 293] width 126 height 35
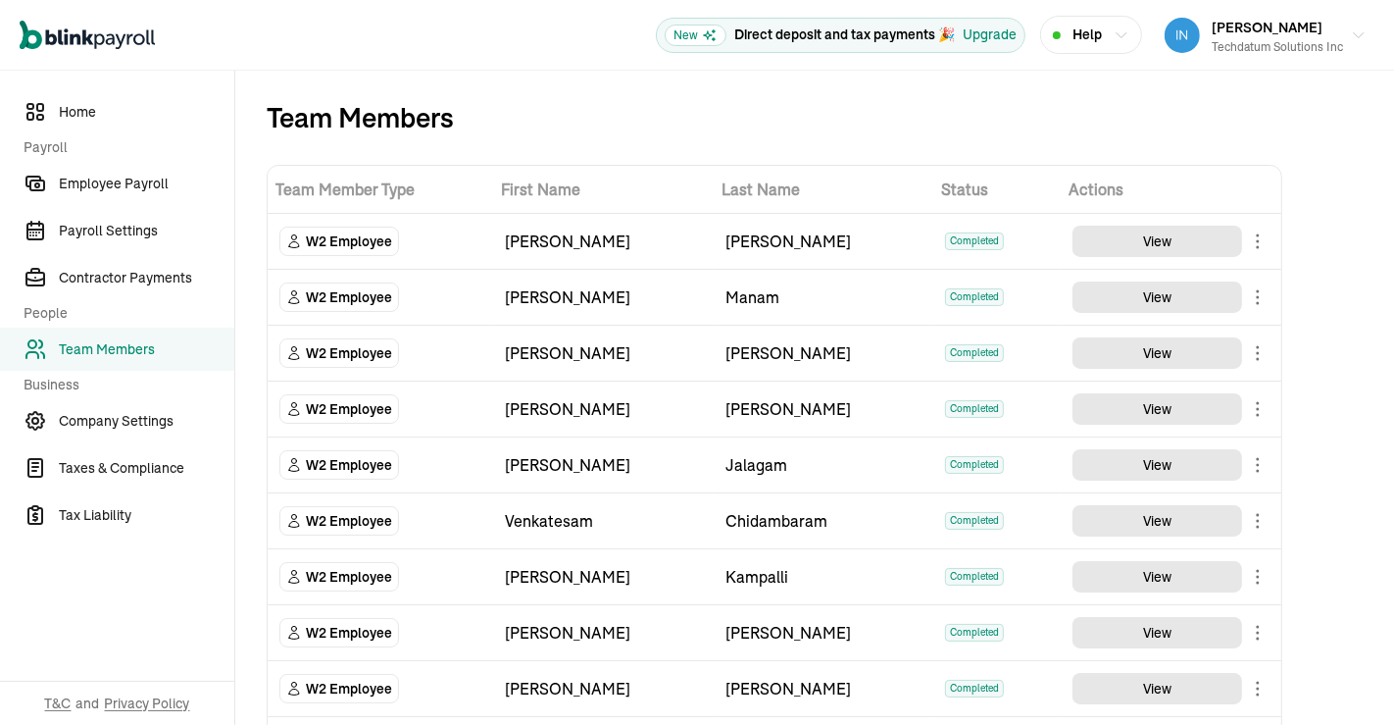
scroll to position [1713, 0]
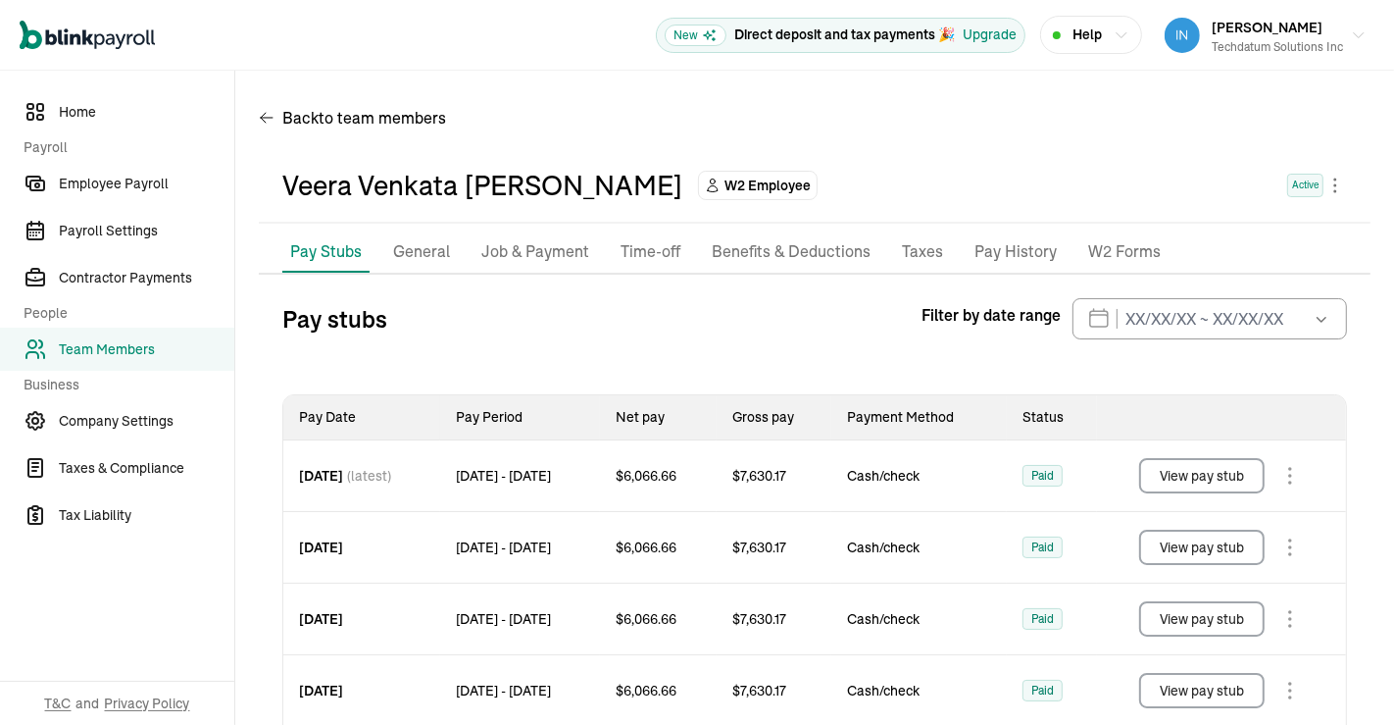
scroll to position [183, 0]
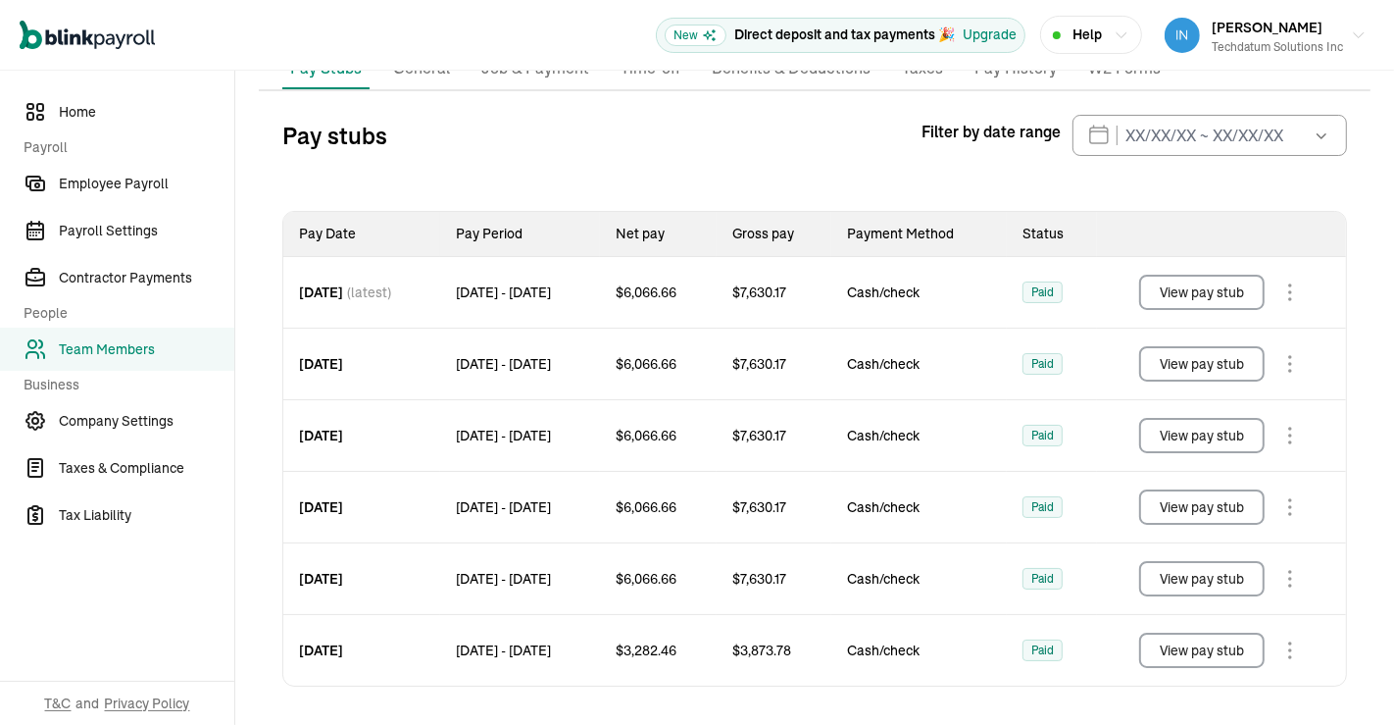
click at [1234, 645] on button "View pay stub" at bounding box center [1202, 649] width 126 height 35
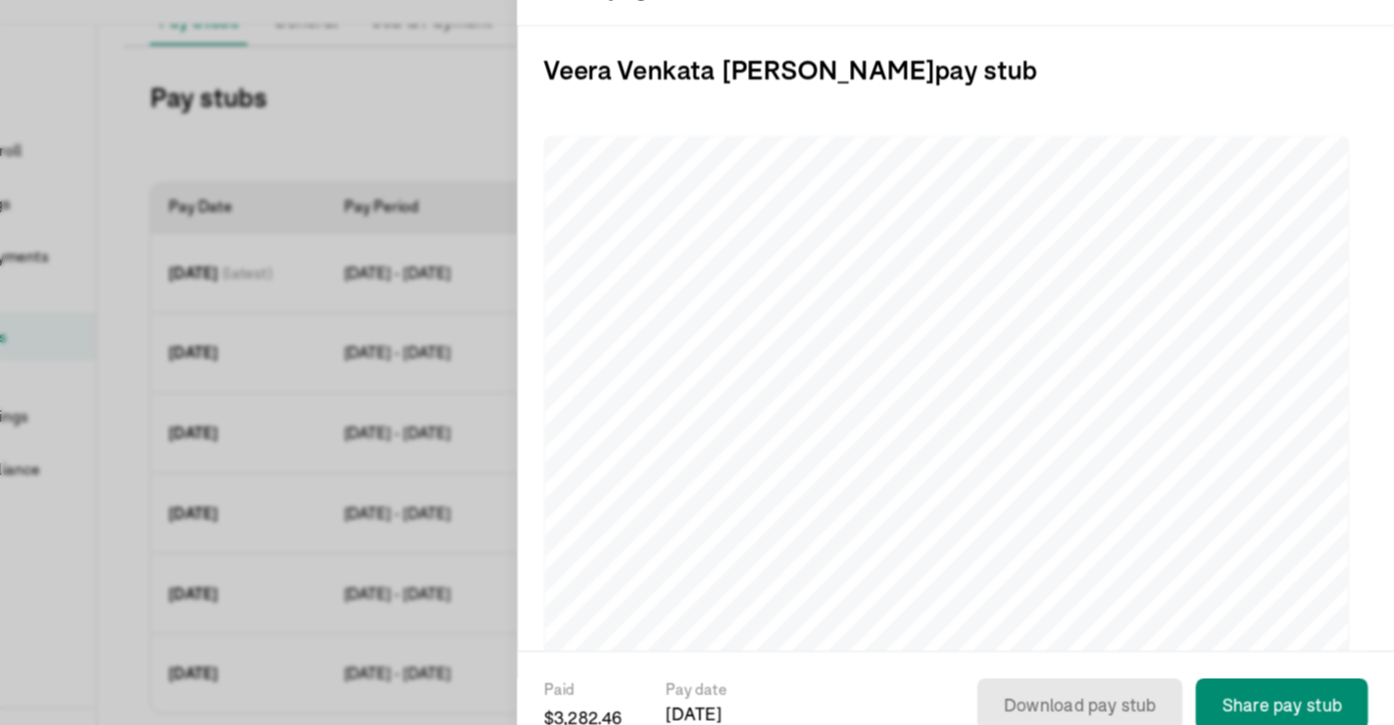
scroll to position [0, 0]
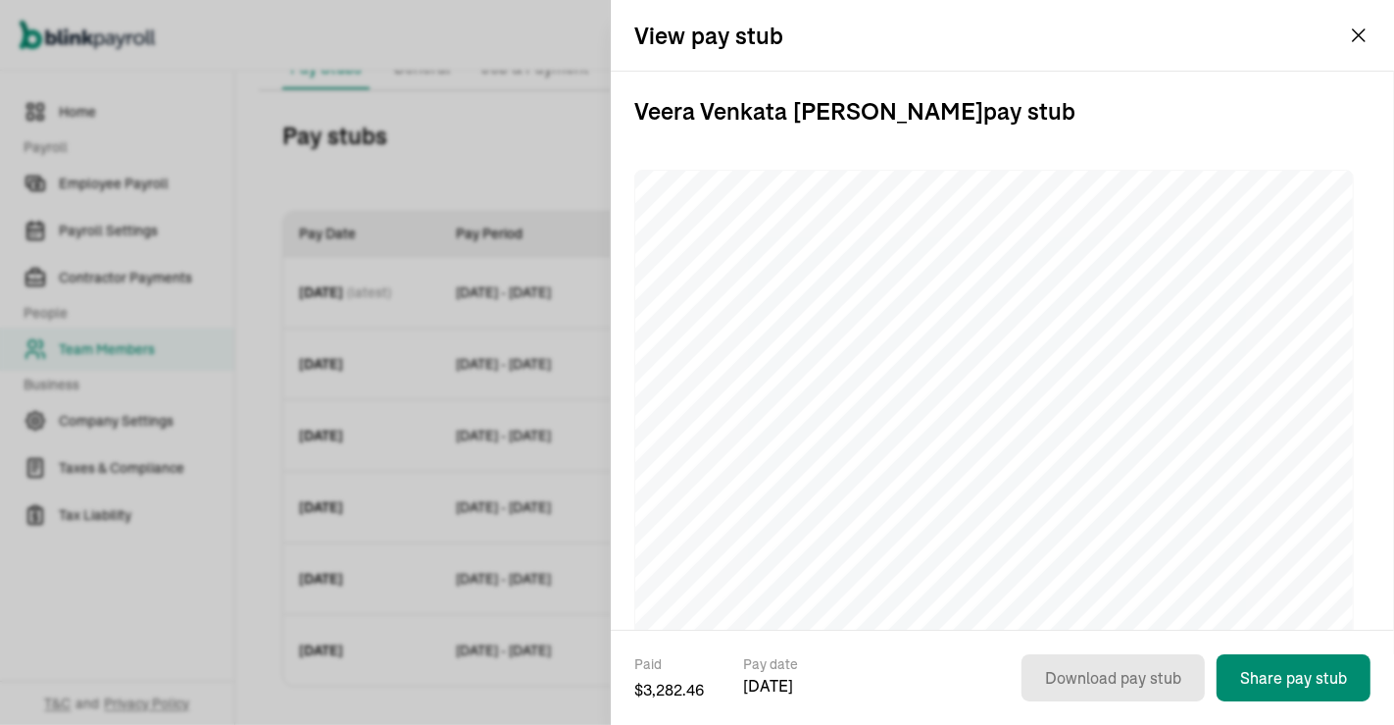
click at [949, 155] on div "Veera Venkata Mounica Akey pay stub" at bounding box center [1002, 571] width 736 height 998
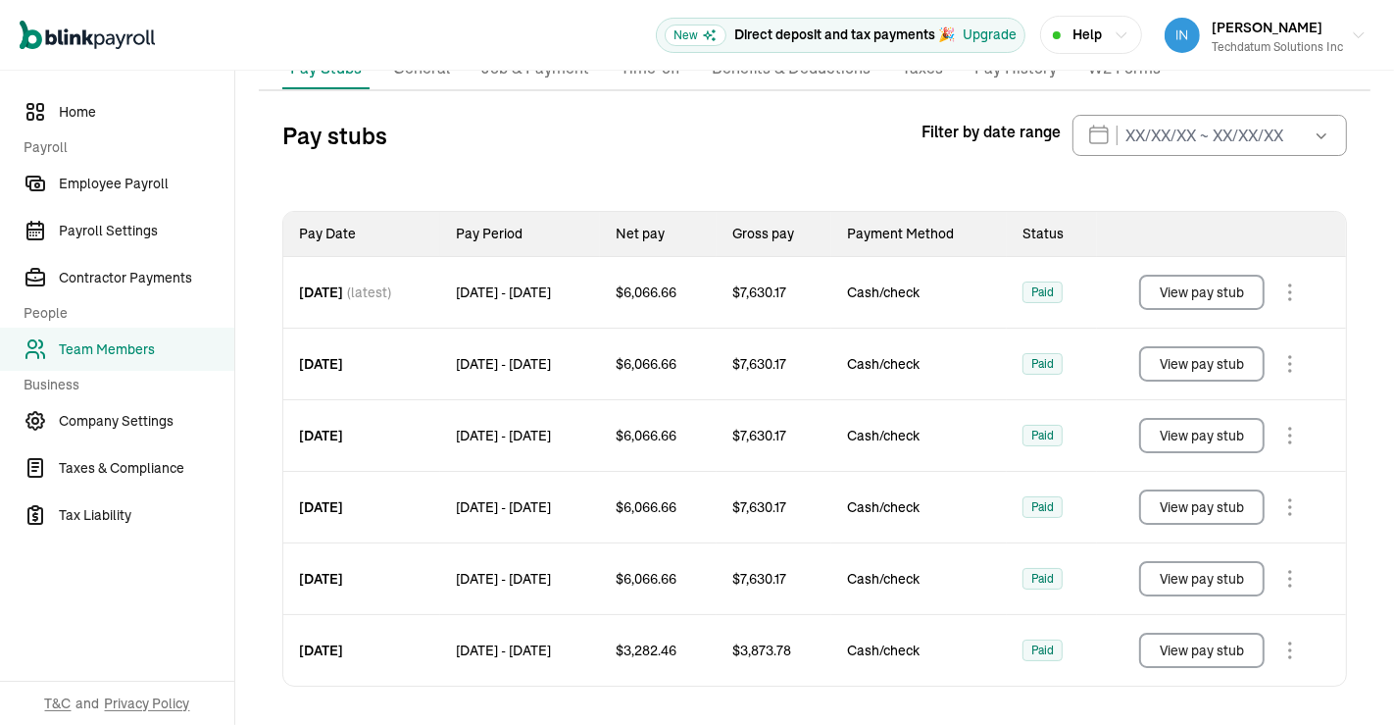
scroll to position [168, 0]
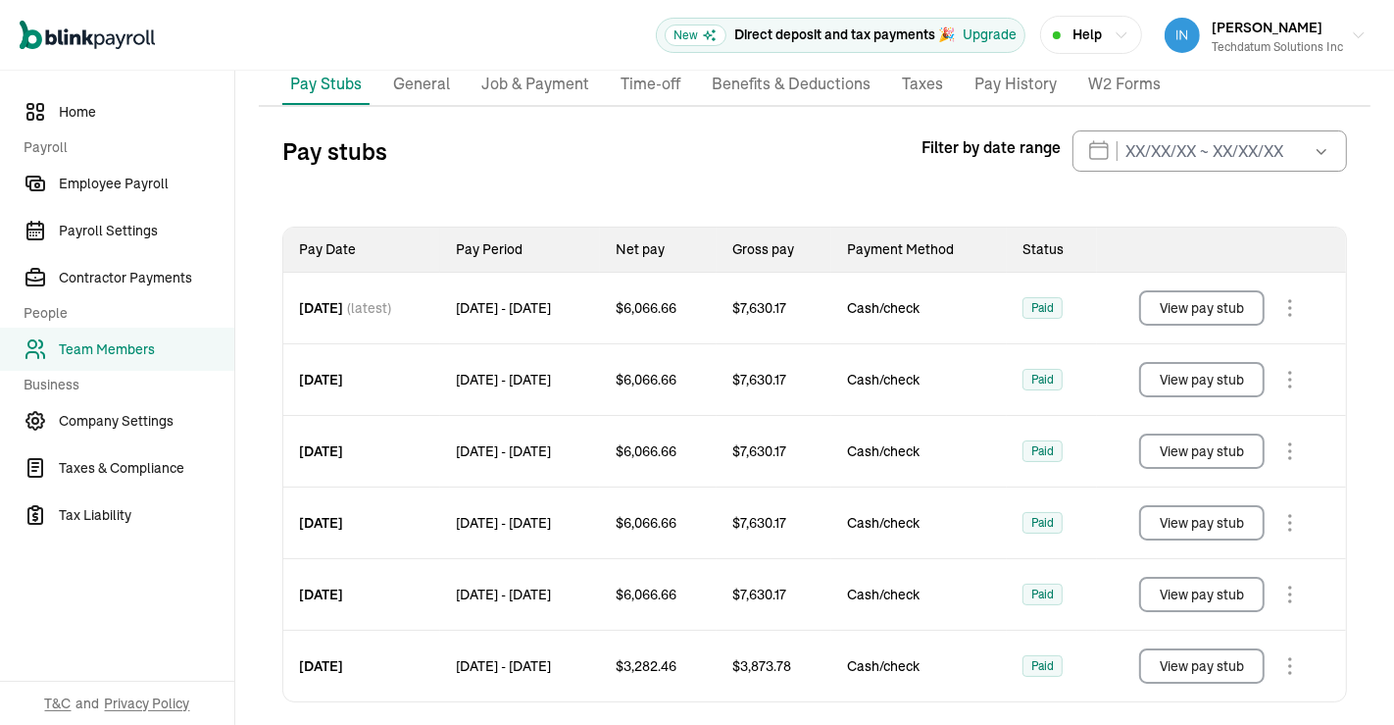
click at [1196, 587] on button "View pay stub" at bounding box center [1202, 594] width 126 height 35
click at [1201, 290] on button "View pay stub" at bounding box center [1202, 307] width 126 height 35
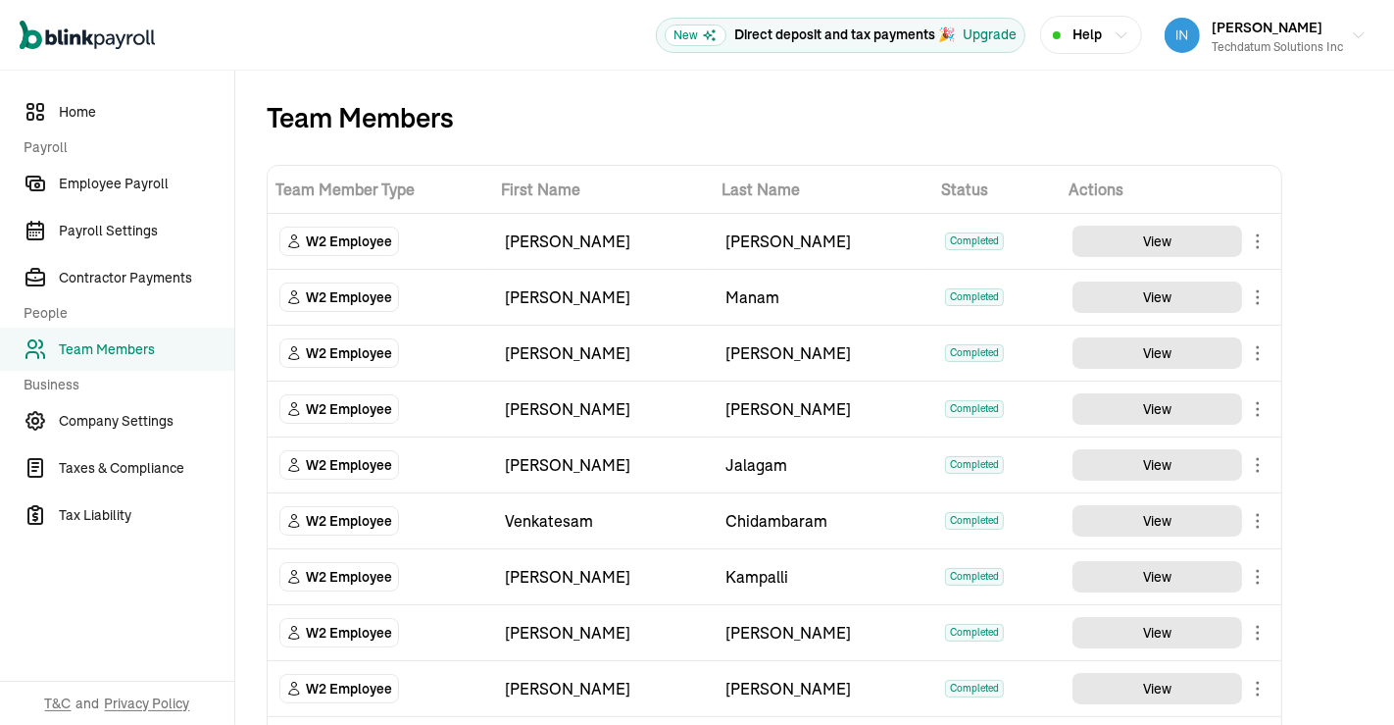
scroll to position [433, 0]
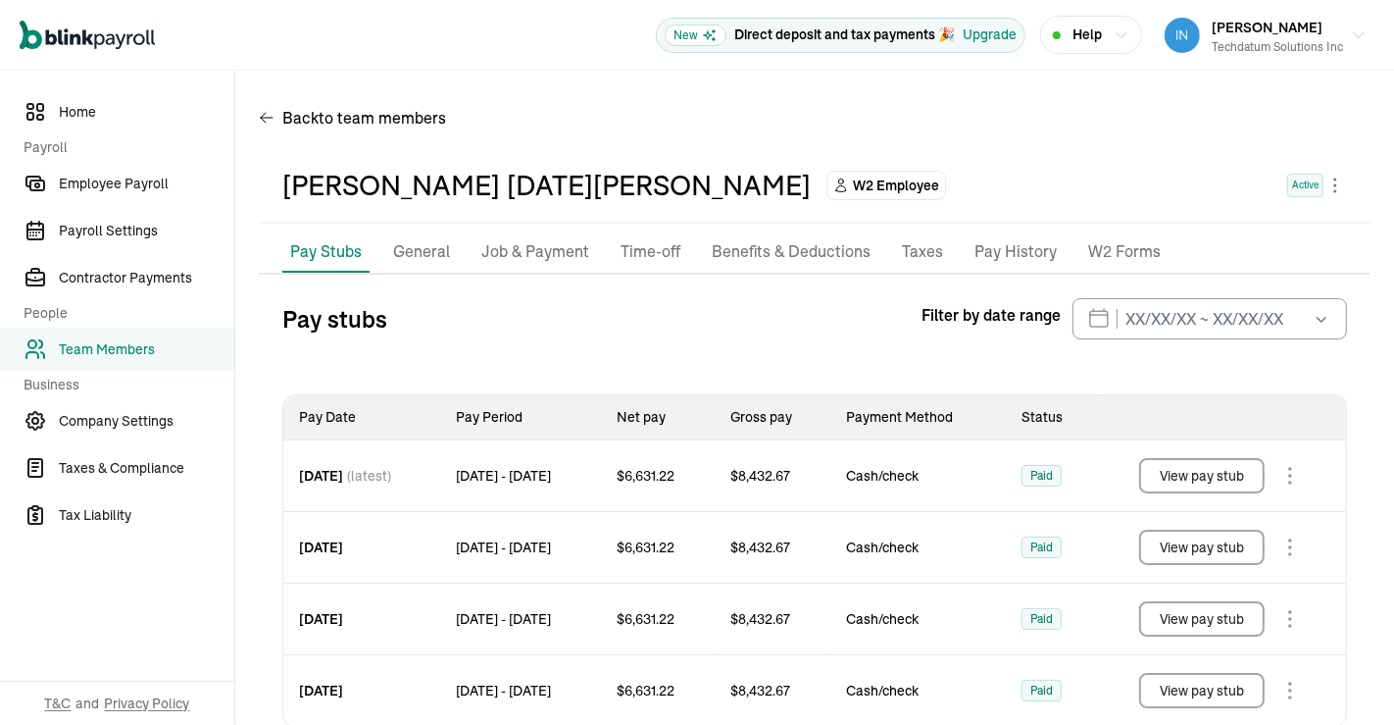
scroll to position [41, 0]
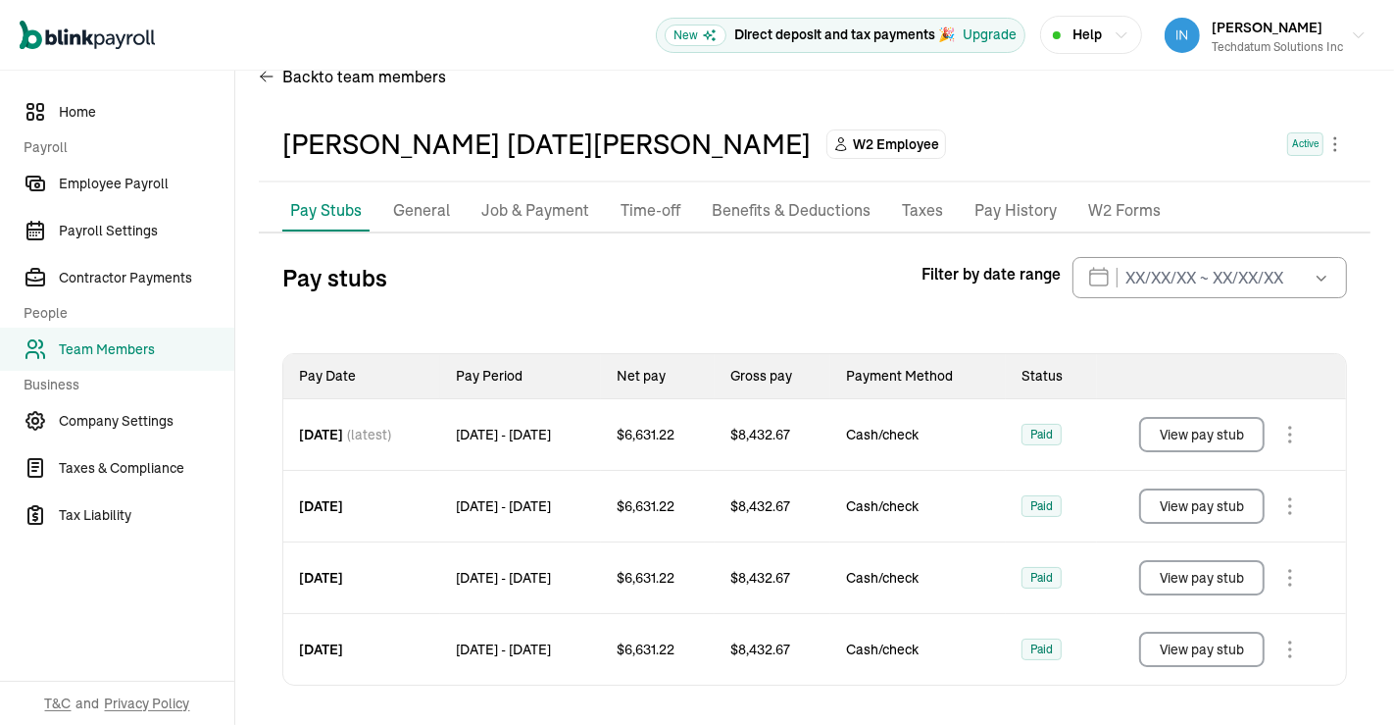
click at [1220, 651] on button "View pay stub" at bounding box center [1202, 648] width 126 height 35
click at [1221, 427] on button "View pay stub" at bounding box center [1202, 434] width 126 height 35
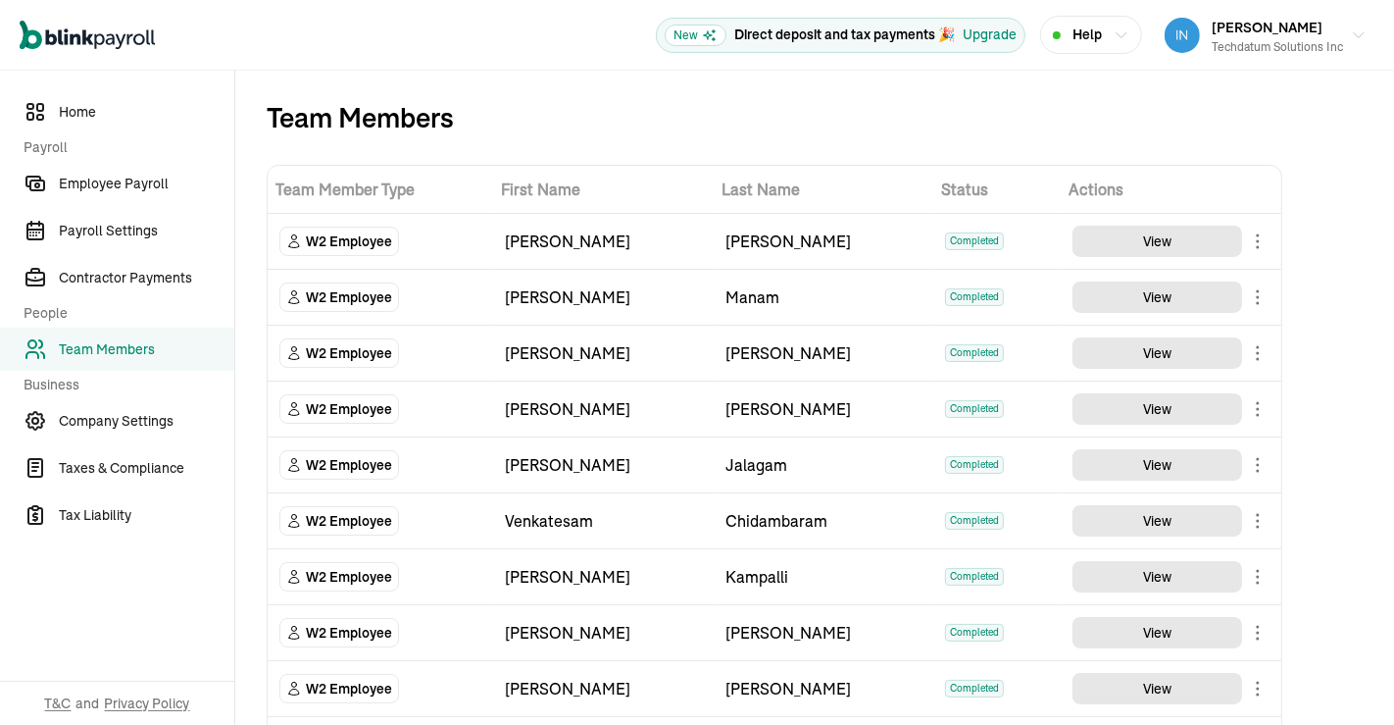
scroll to position [2381, 0]
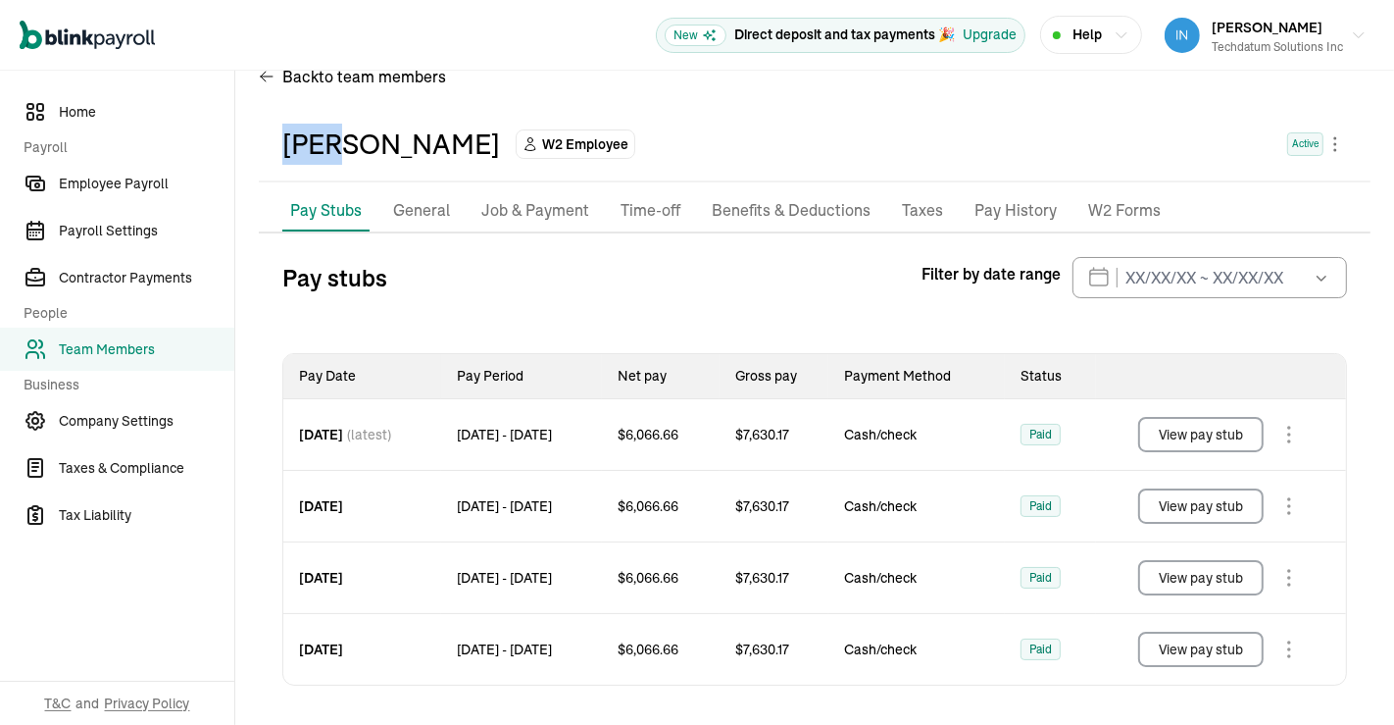
scroll to position [35, 0]
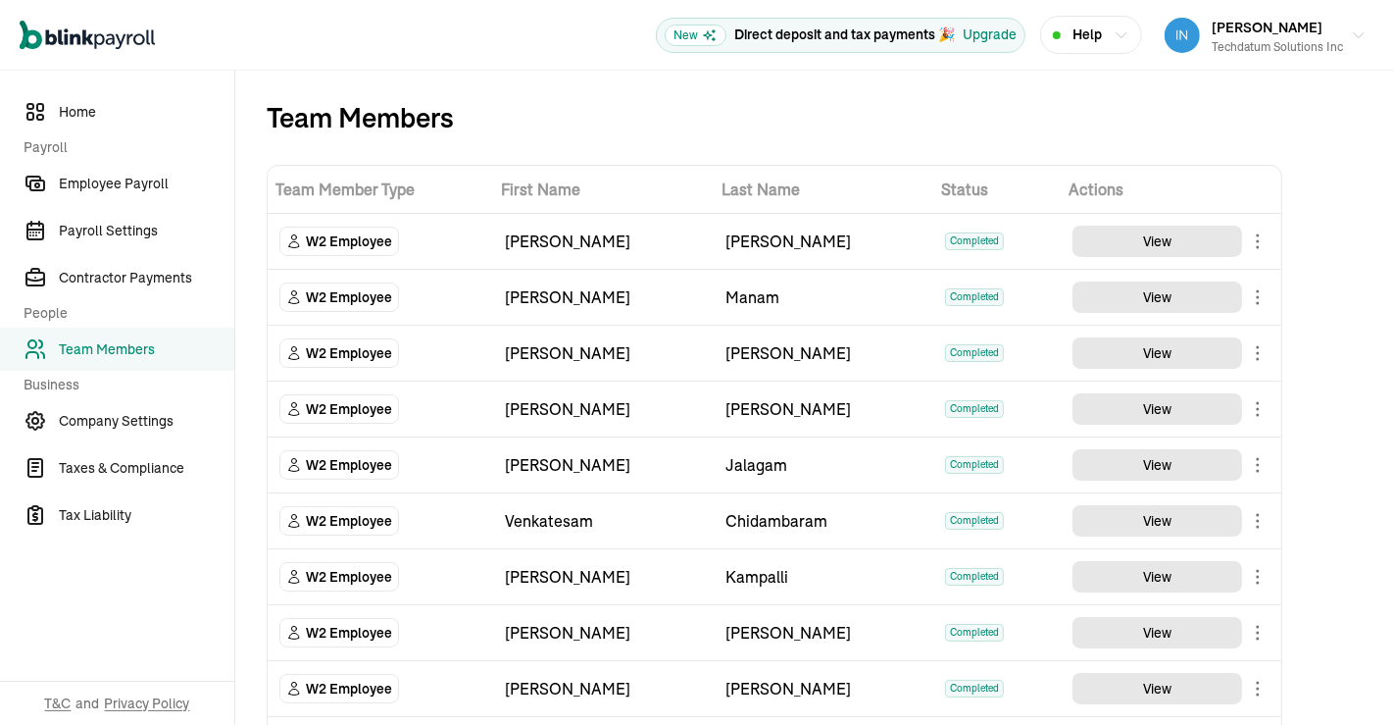
scroll to position [712, 0]
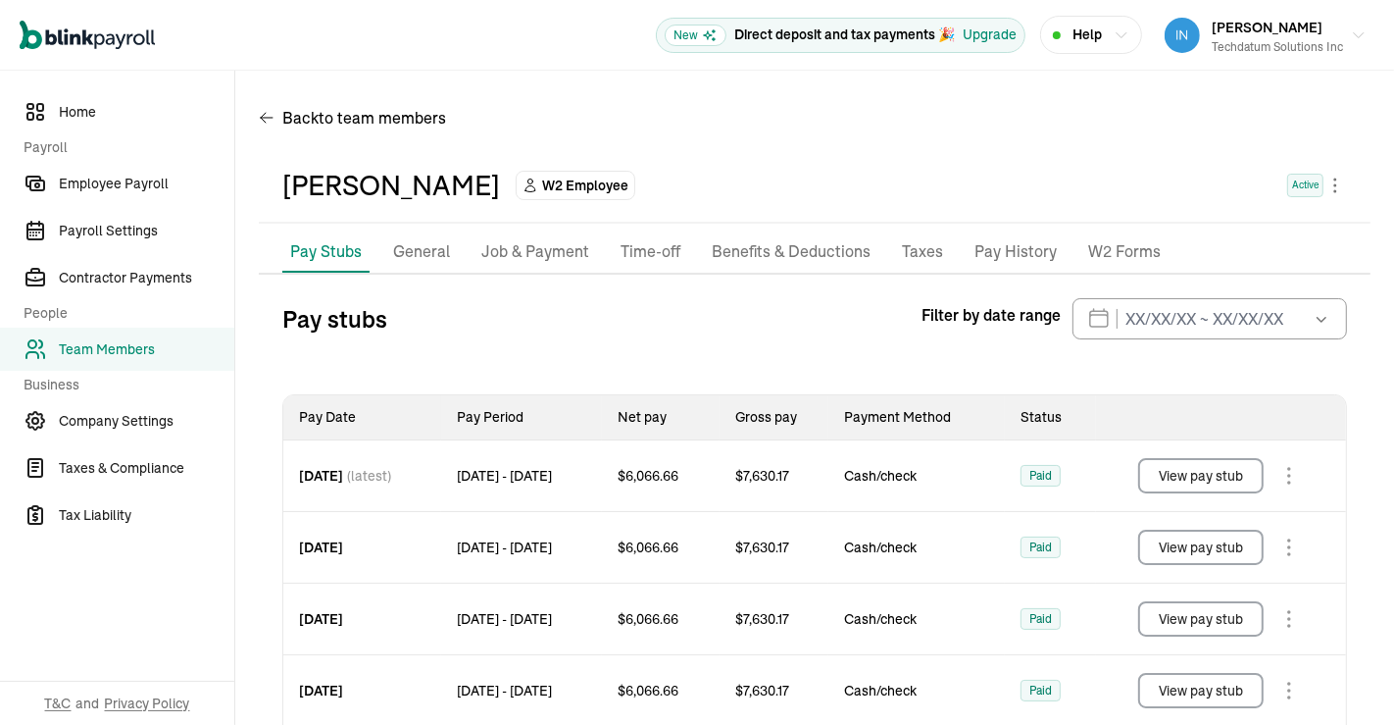
click at [951, 192] on div "Narasimha Rao Seeda W2 Employee Active" at bounding box center [814, 185] width 1065 height 41
click at [687, 124] on div "Back to team members" at bounding box center [815, 121] width 1112 height 55
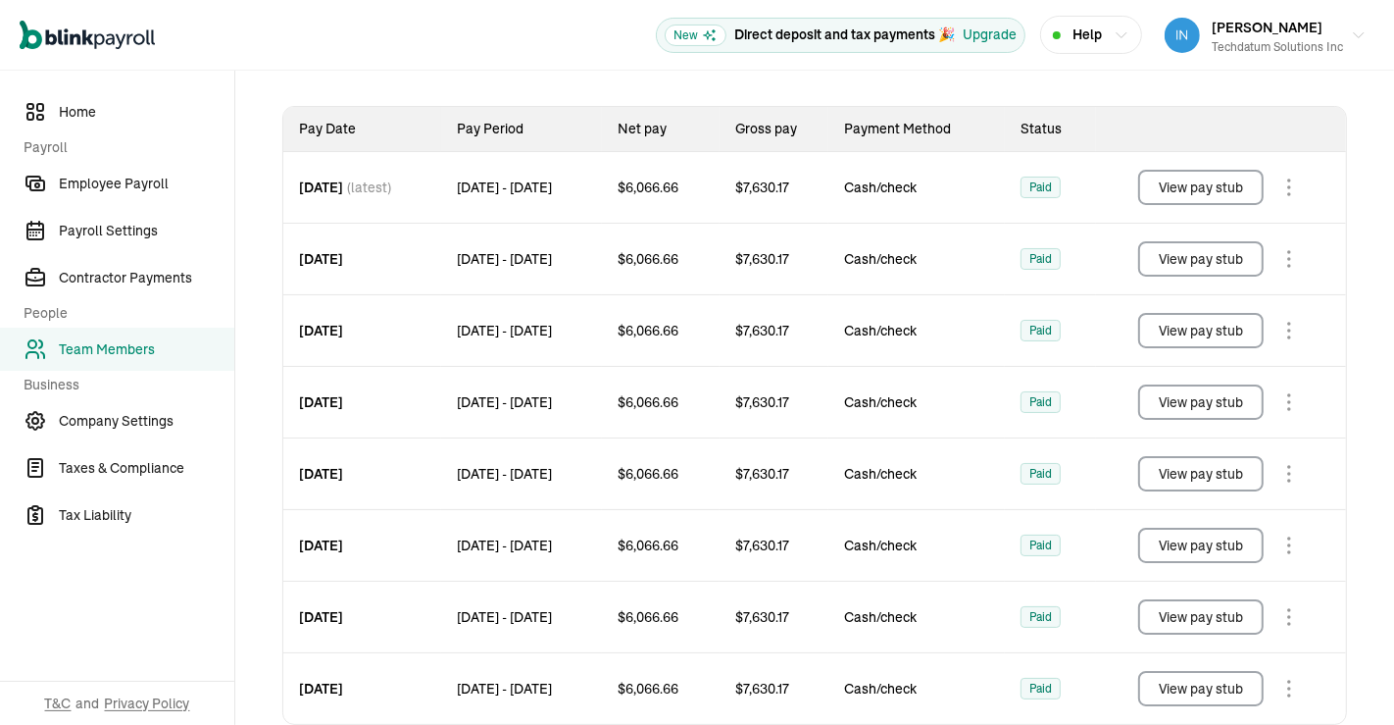
scroll to position [326, 0]
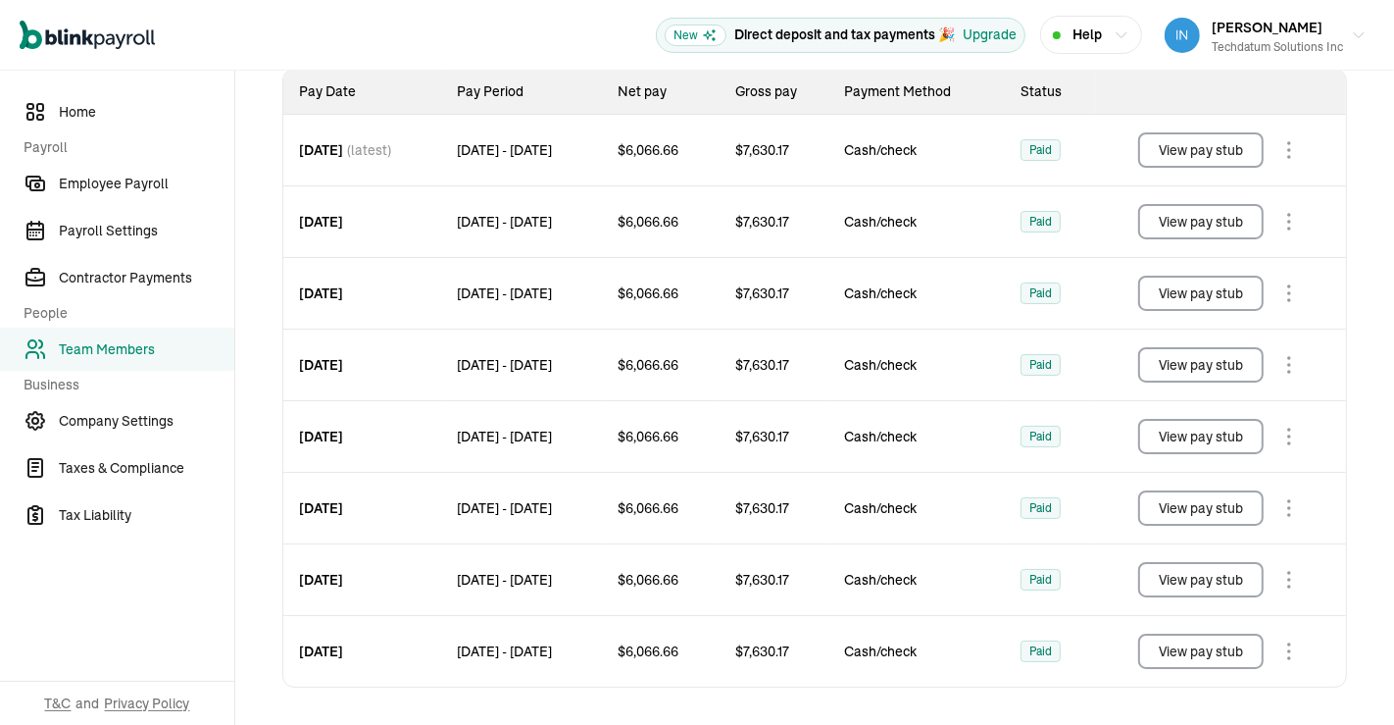
click at [1178, 644] on button "View pay stub" at bounding box center [1201, 650] width 126 height 35
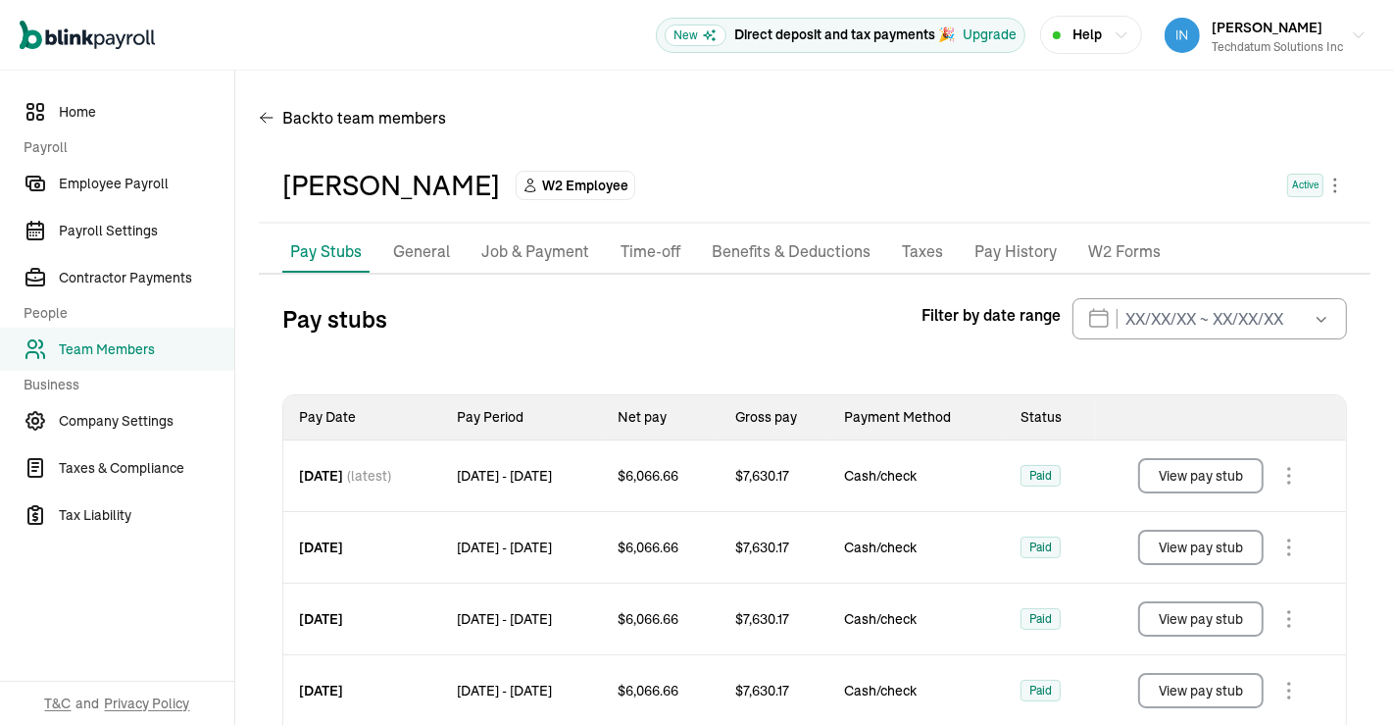
click at [96, 347] on span "Team Members" at bounding box center [147, 349] width 176 height 21
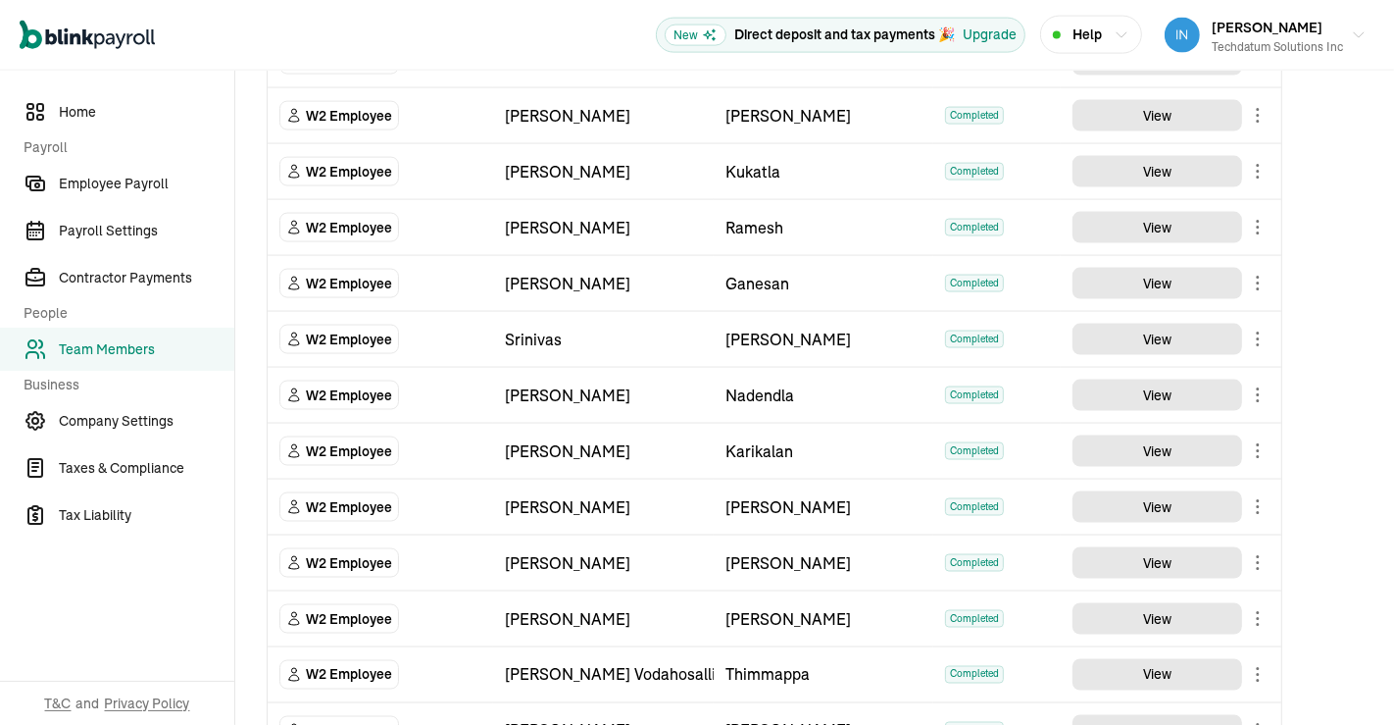
scroll to position [2530, 0]
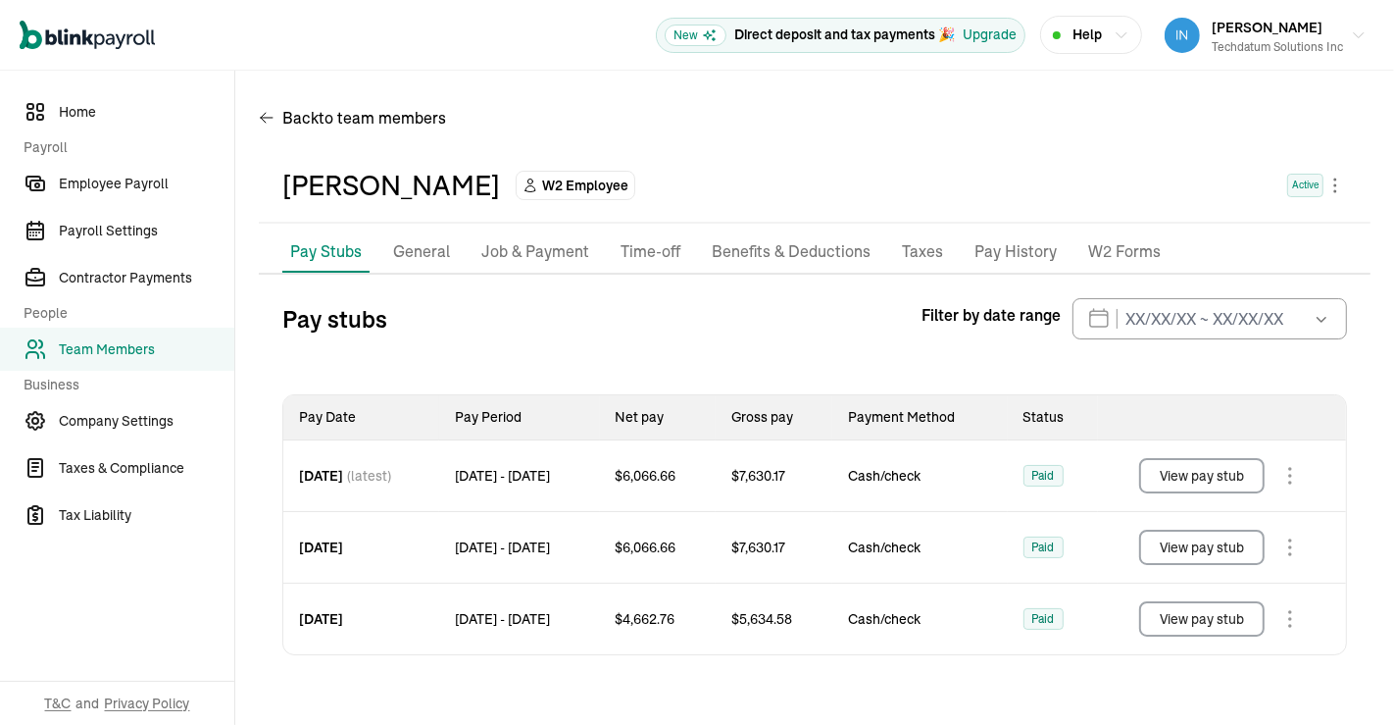
click at [1225, 613] on button "View pay stub" at bounding box center [1202, 618] width 126 height 35
click at [1199, 540] on button "View pay stub" at bounding box center [1202, 546] width 126 height 35
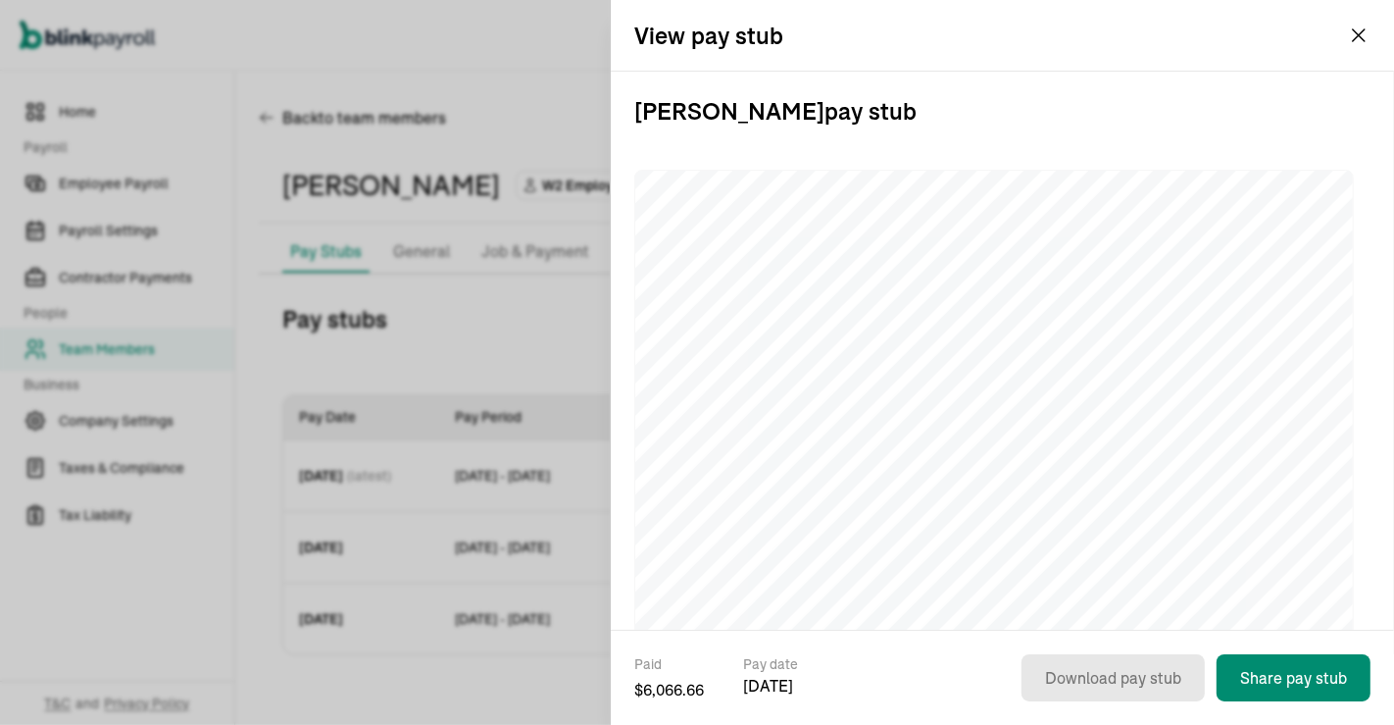
click at [1017, 60] on div "View pay stub" at bounding box center [1002, 35] width 783 height 71
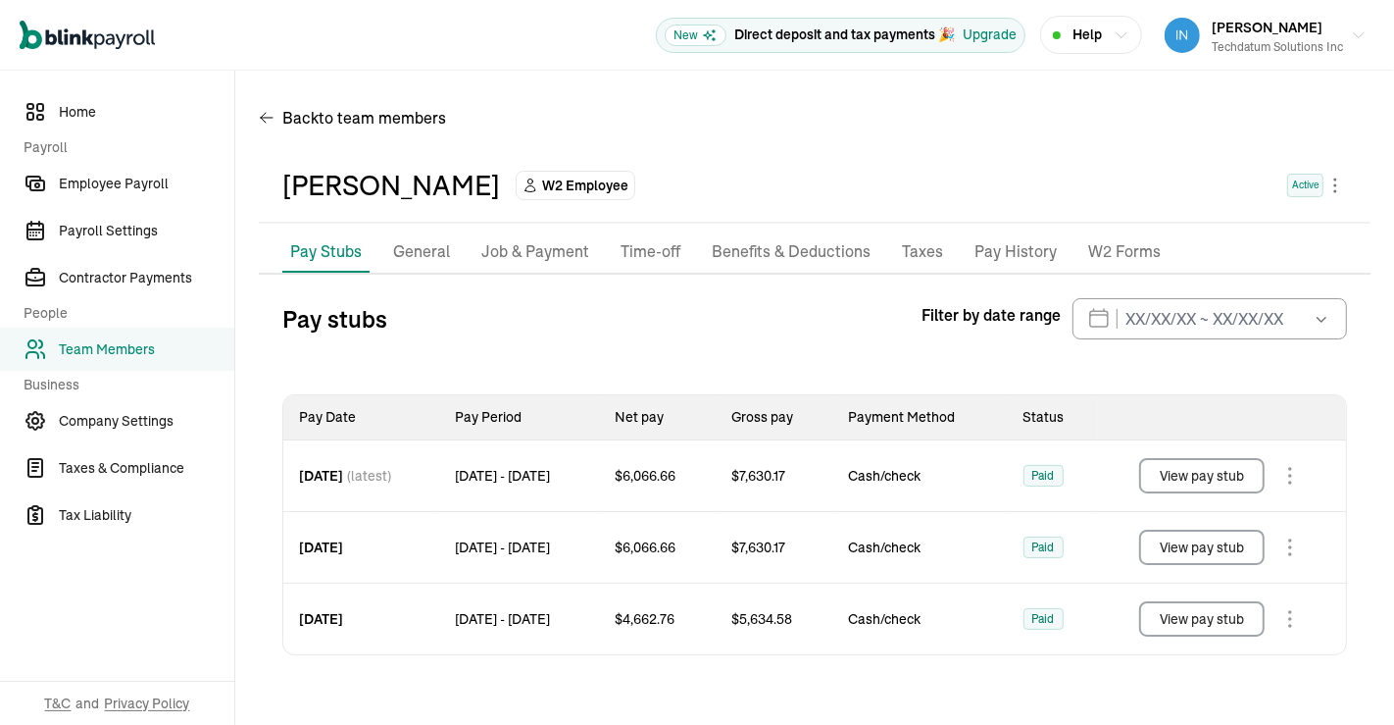
click at [118, 343] on span "Team Members" at bounding box center [147, 349] width 176 height 21
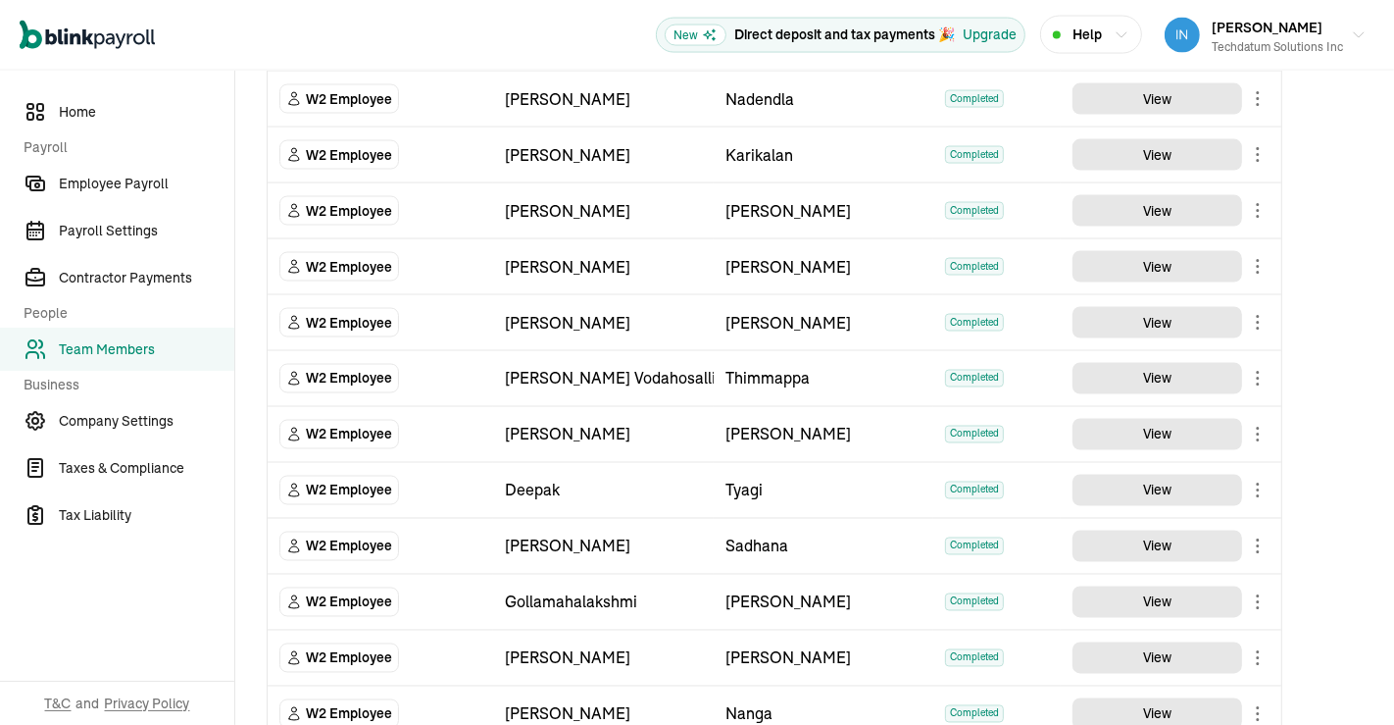
scroll to position [2770, 0]
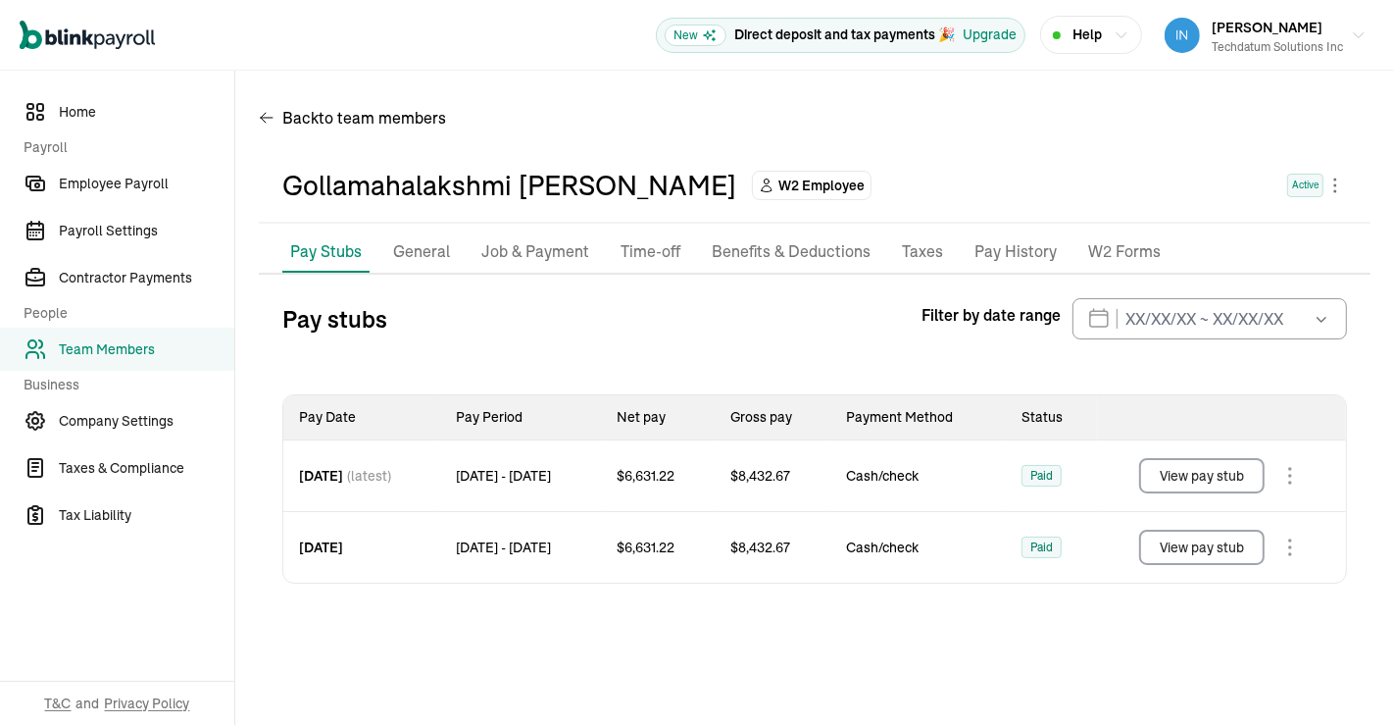
click at [1207, 541] on button "View pay stub" at bounding box center [1202, 546] width 126 height 35
click at [109, 345] on span "Team Members" at bounding box center [147, 349] width 176 height 21
